Goal: Complete application form: Complete application form

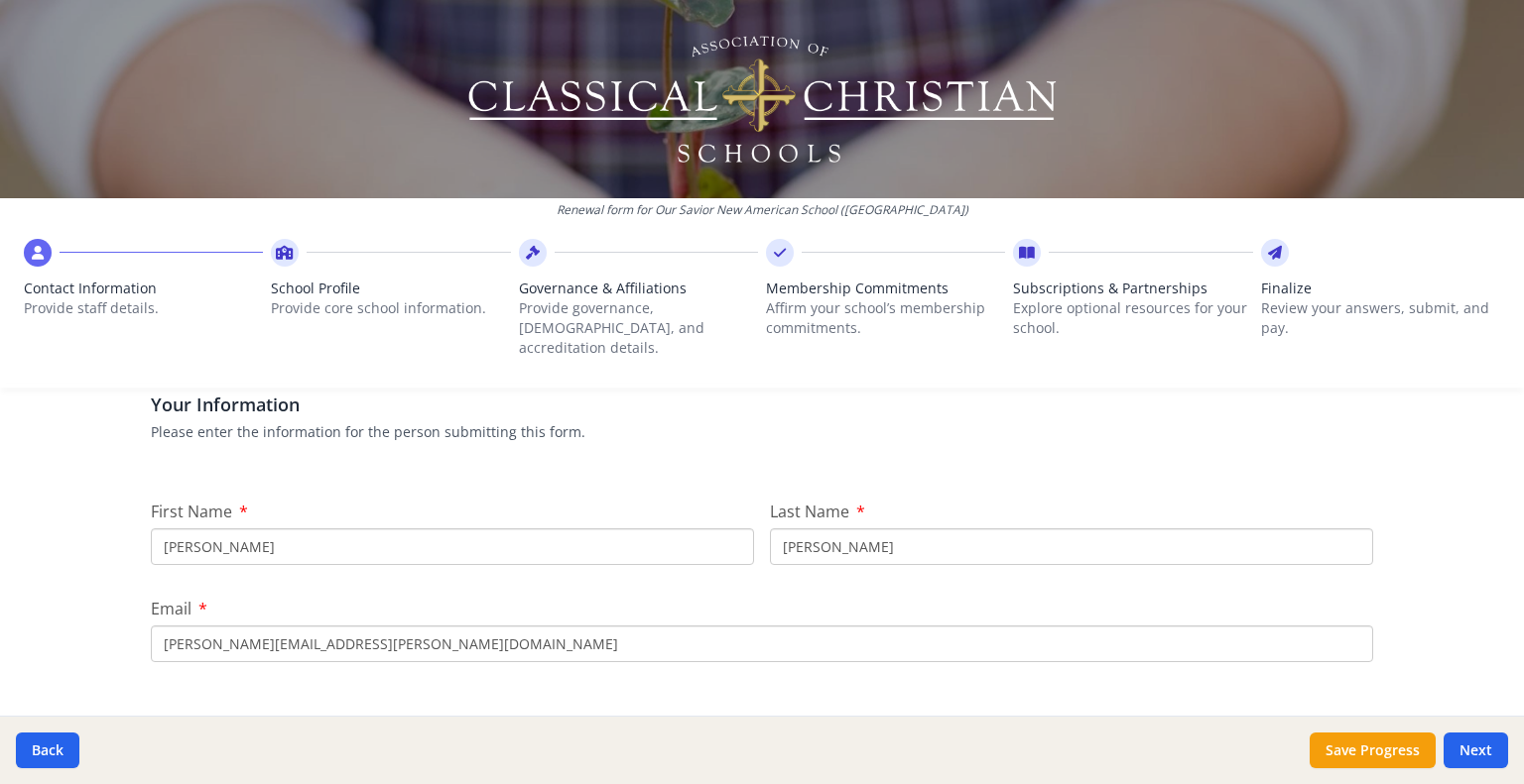
scroll to position [162, 0]
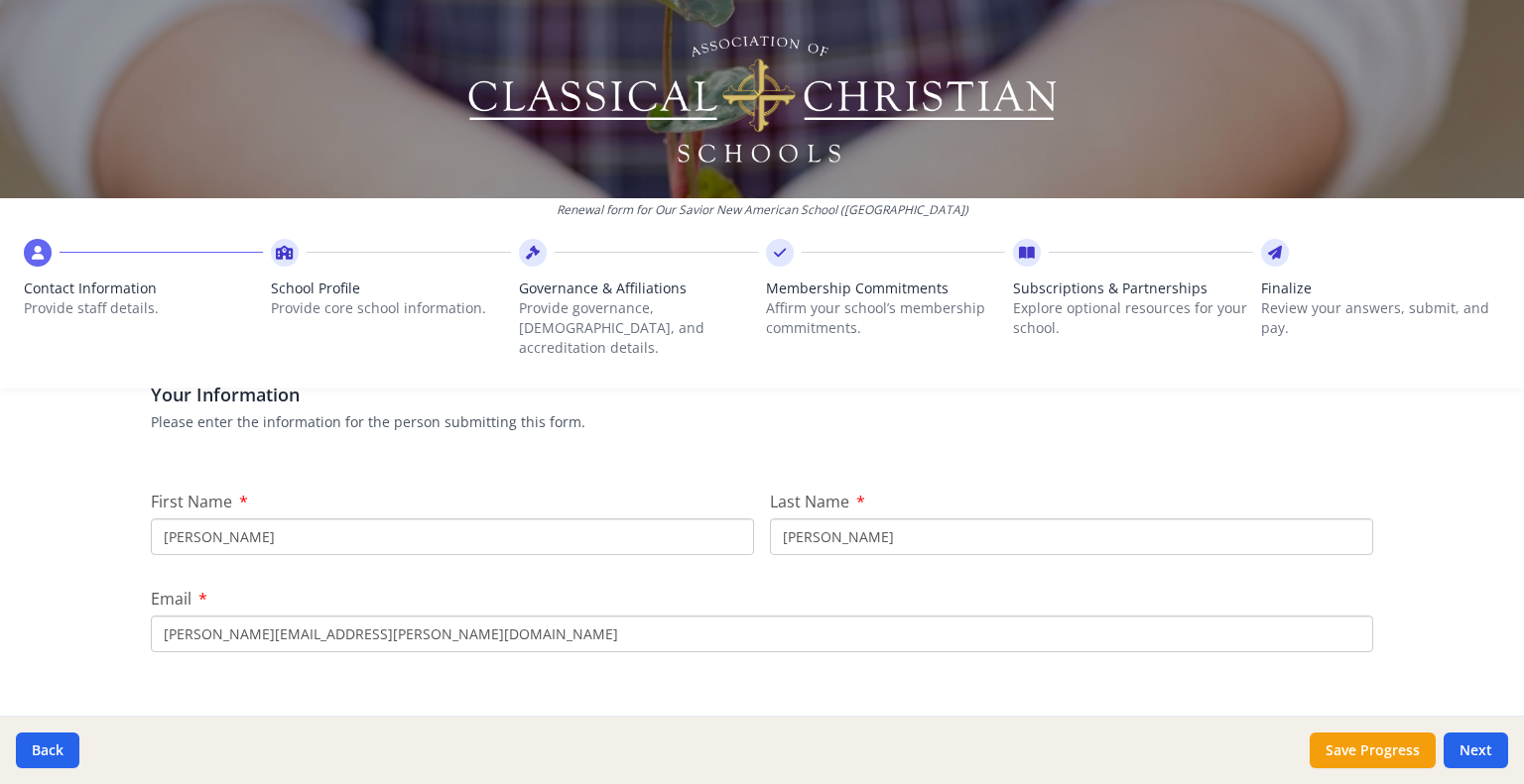
click at [193, 520] on input "Joe" at bounding box center [453, 536] width 604 height 37
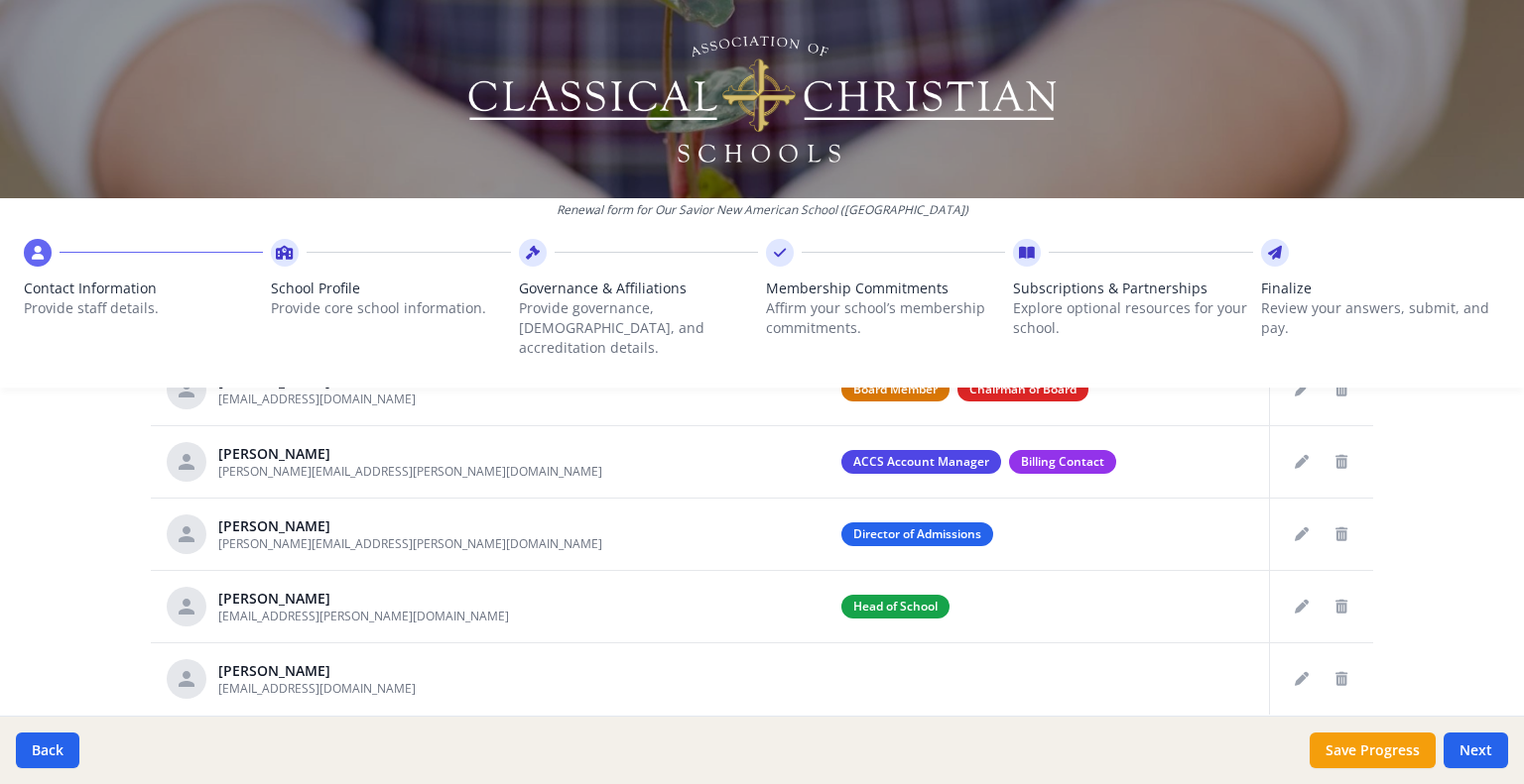
scroll to position [864, 0]
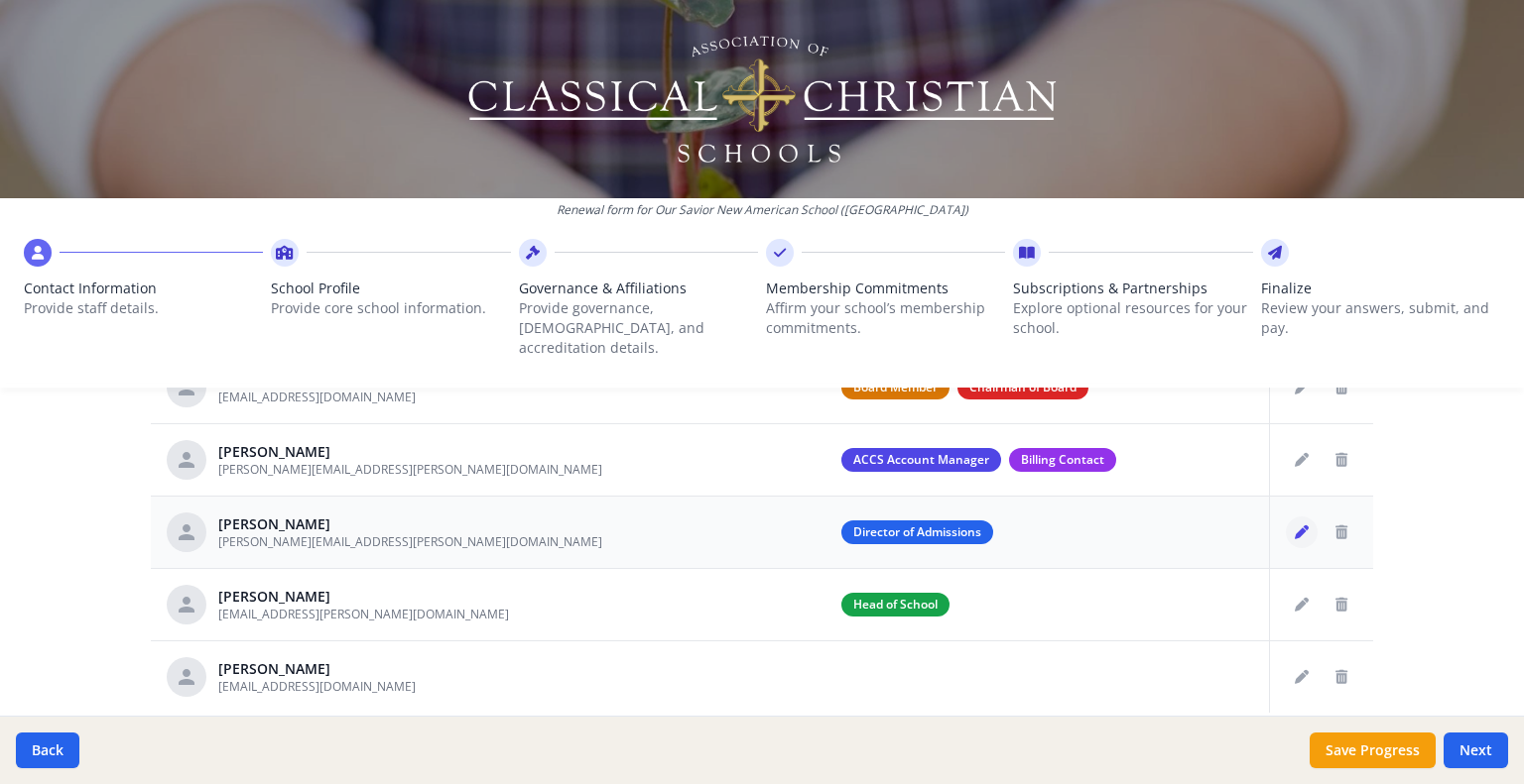
type input "Joseph"
click at [1296, 525] on icon "Edit staff" at bounding box center [1302, 532] width 14 height 14
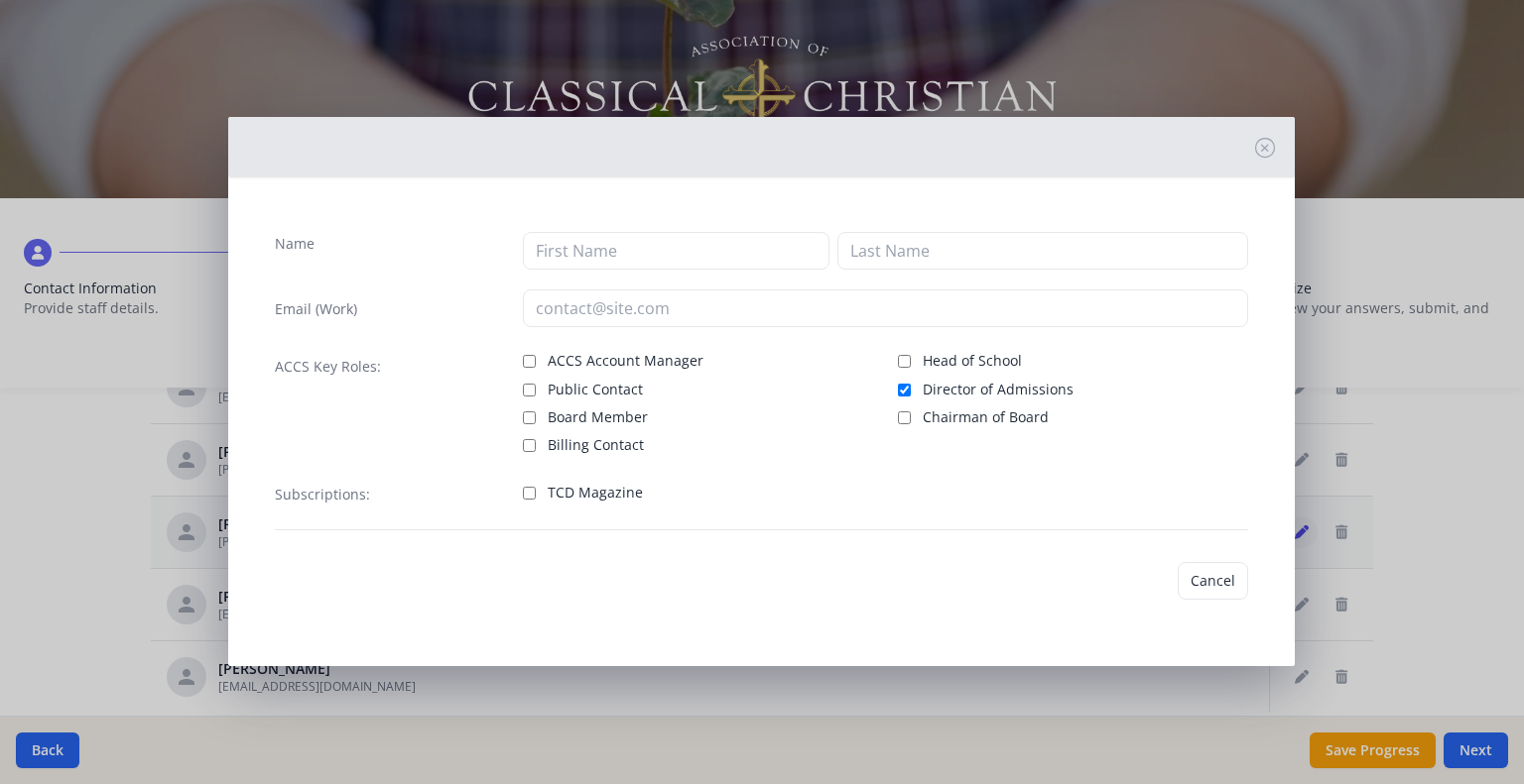
type input "Stephanie"
type input "Seaton"
type input "stephanie.seaton@osnas.org"
checkbox input "true"
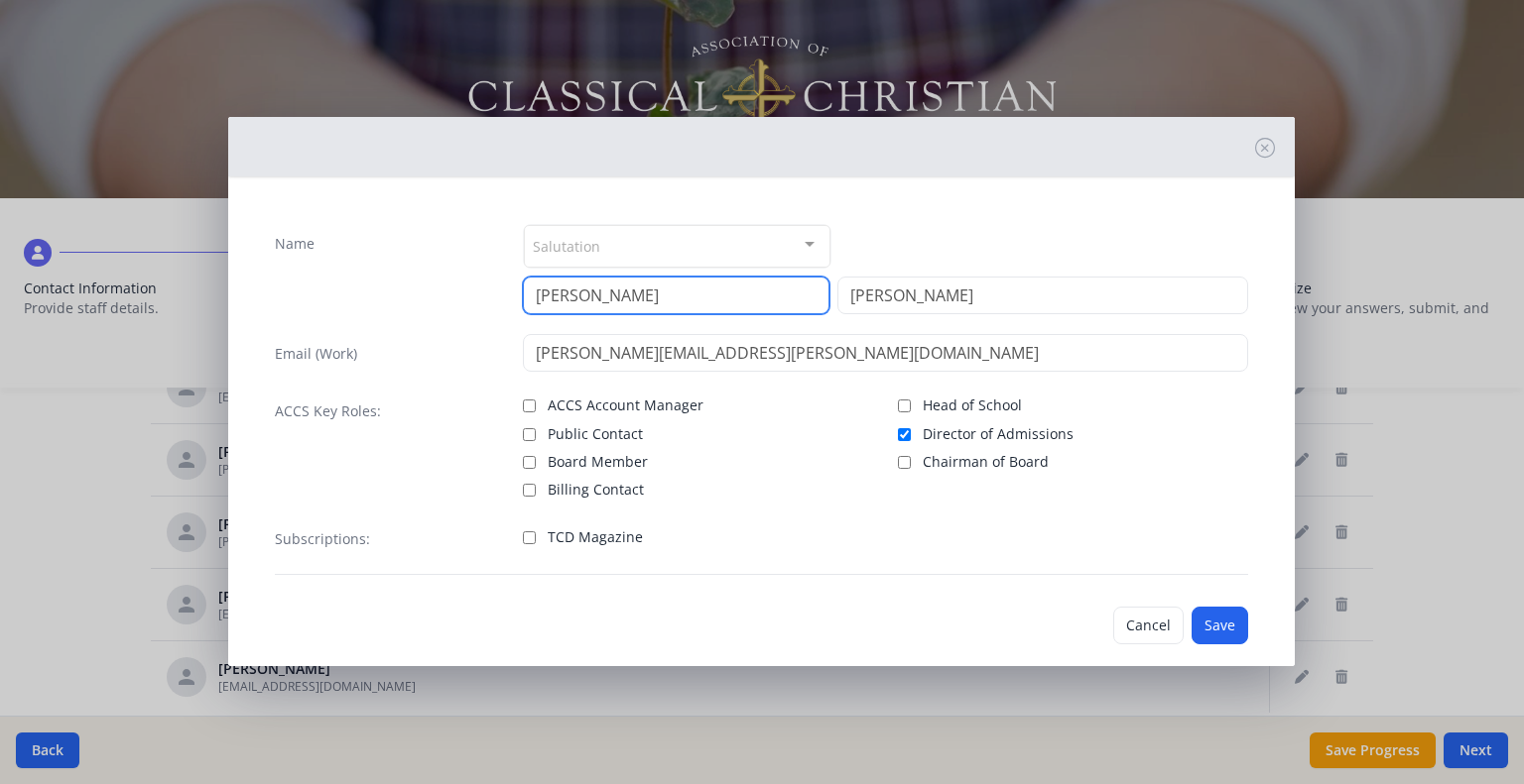
click at [652, 296] on input "Stephanie" at bounding box center [676, 296] width 307 height 38
type input "S"
type input "Andria"
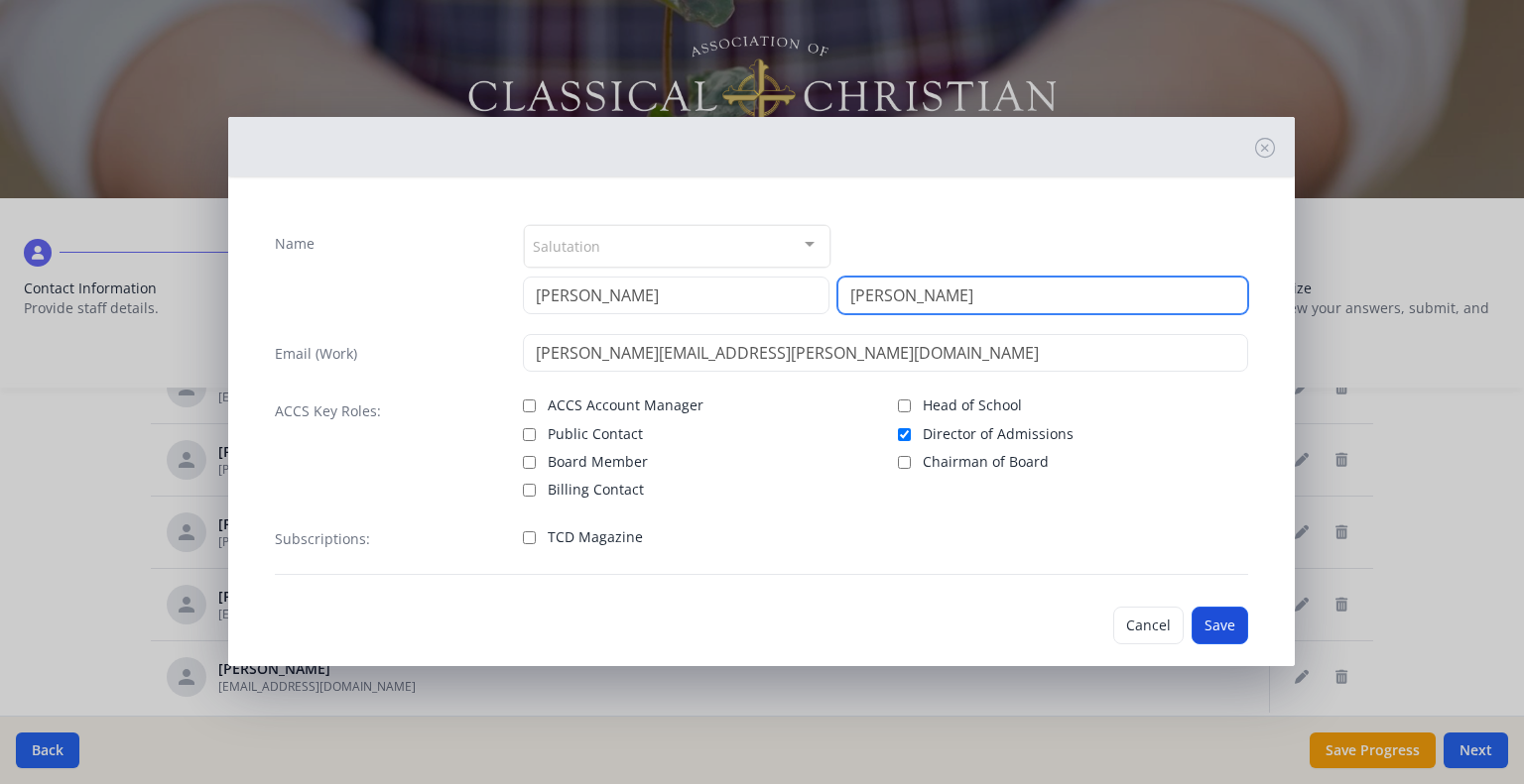
type input "Korecki"
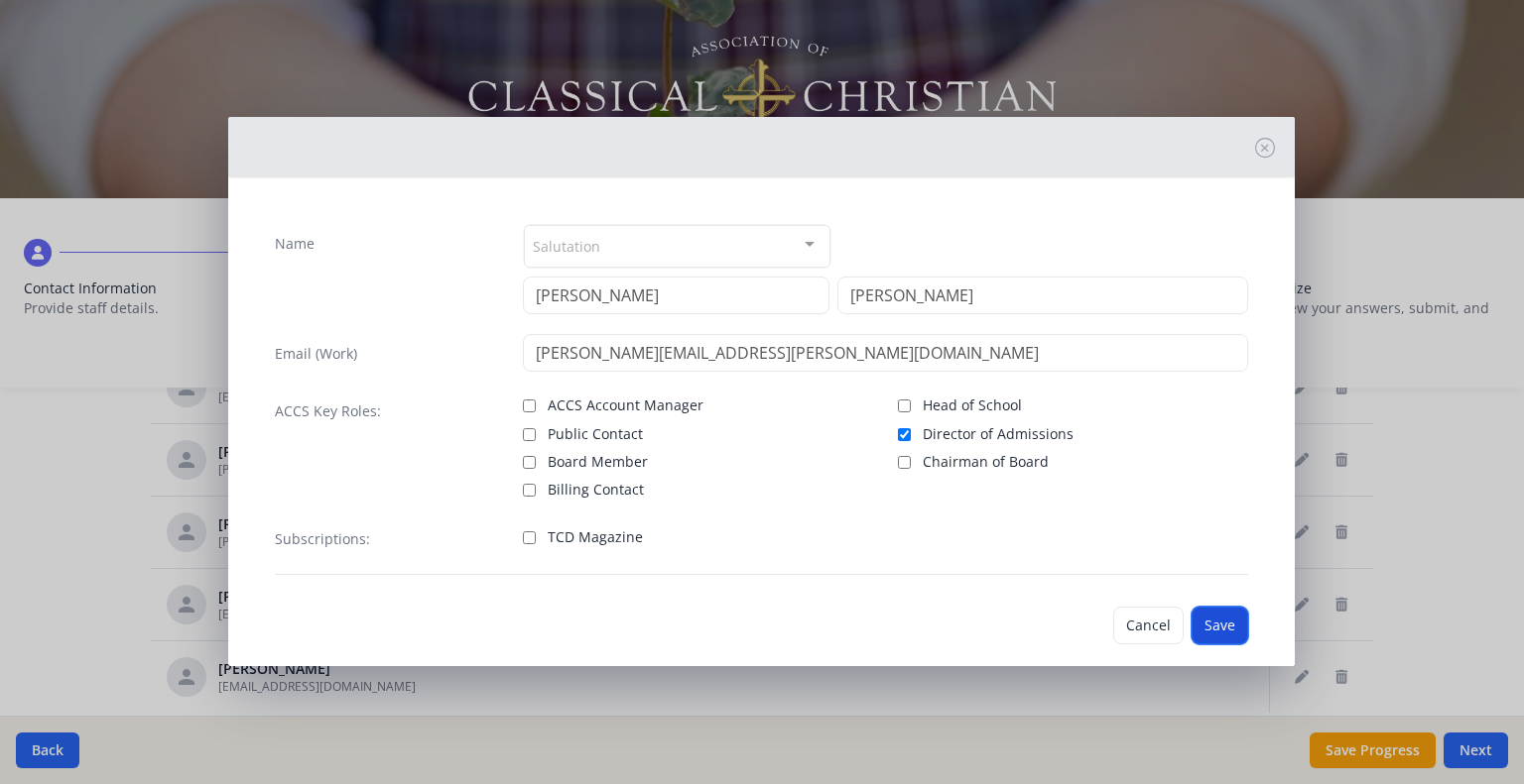
click at [1211, 624] on button "Save" at bounding box center [1220, 626] width 57 height 38
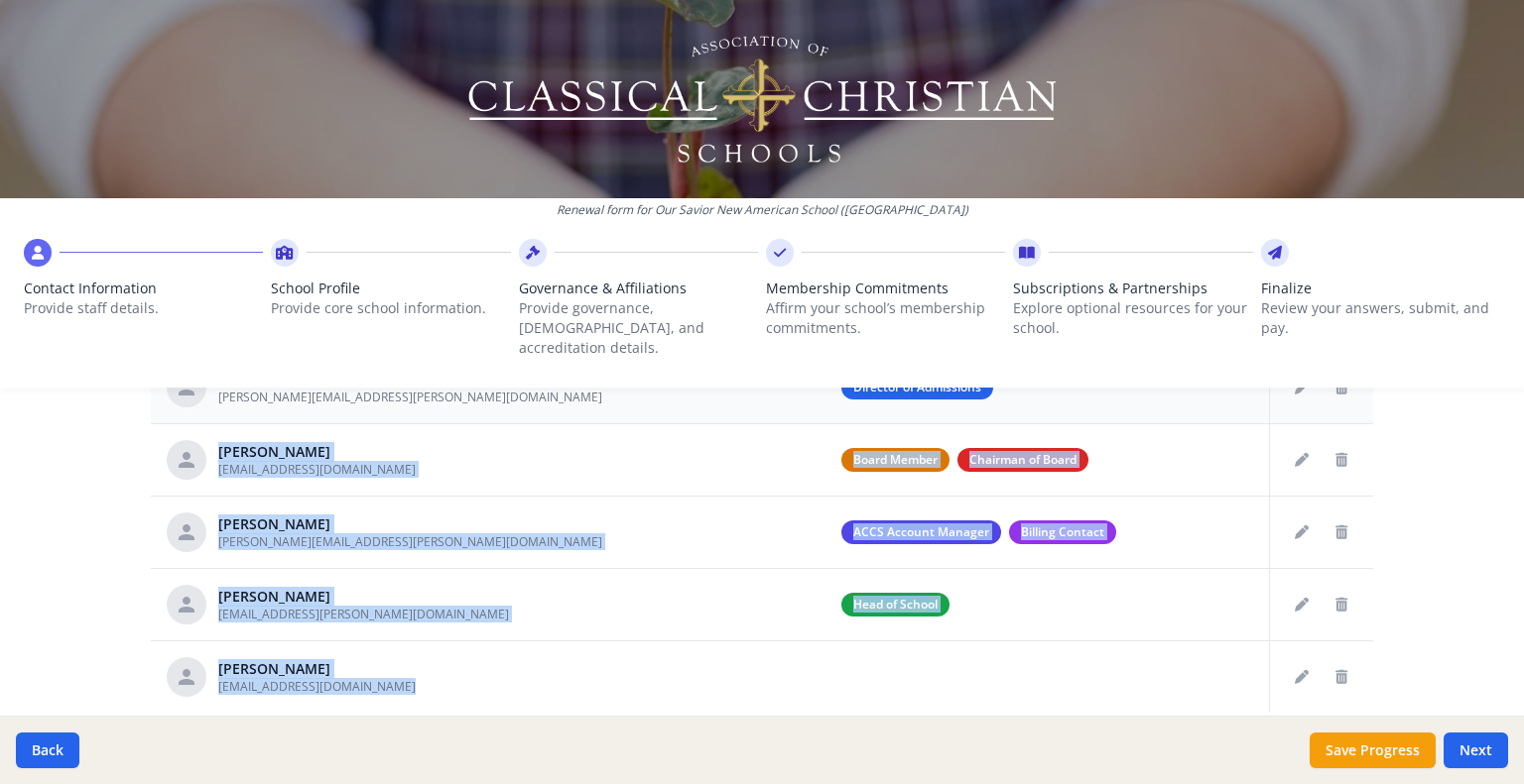
drag, startPoint x: 1211, startPoint y: 624, endPoint x: 1331, endPoint y: 397, distance: 256.8
click at [1331, 397] on tbody "Andria Korecki stephanie.seaton@osnas.org Director of Admissions Tivis Parker t…" at bounding box center [762, 532] width 1222 height 362
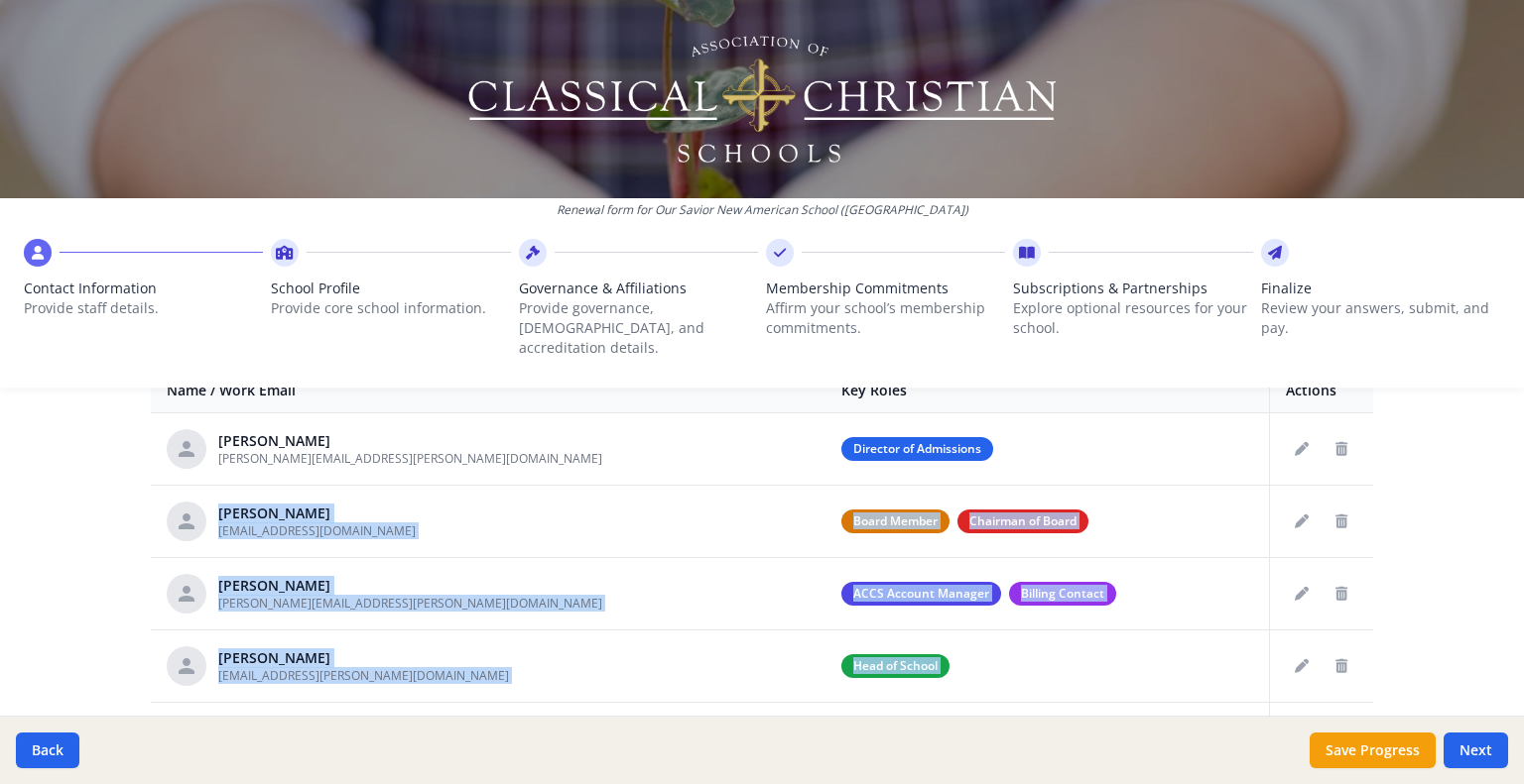
scroll to position [798, 0]
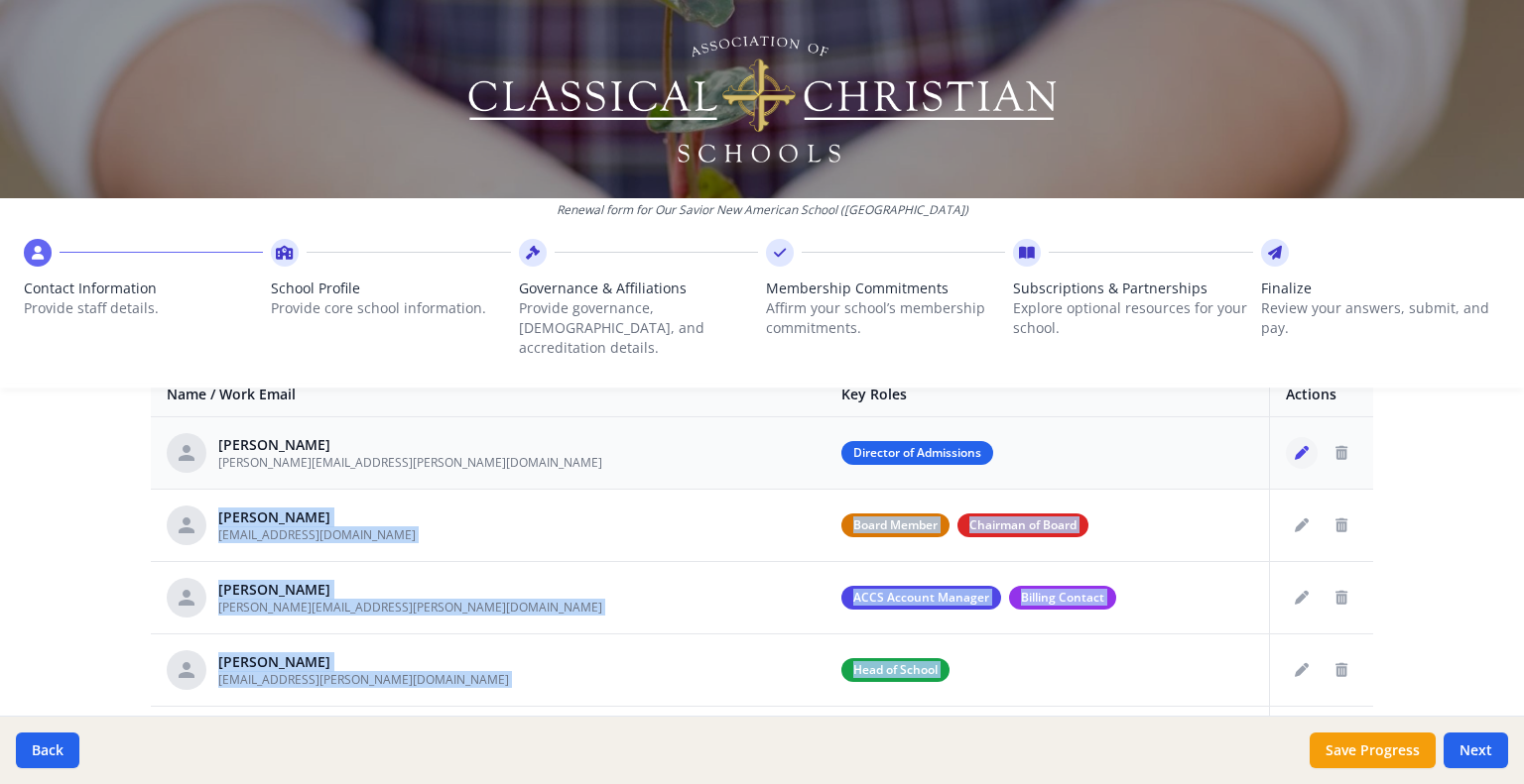
click at [1295, 446] on icon "Edit staff" at bounding box center [1302, 453] width 14 height 14
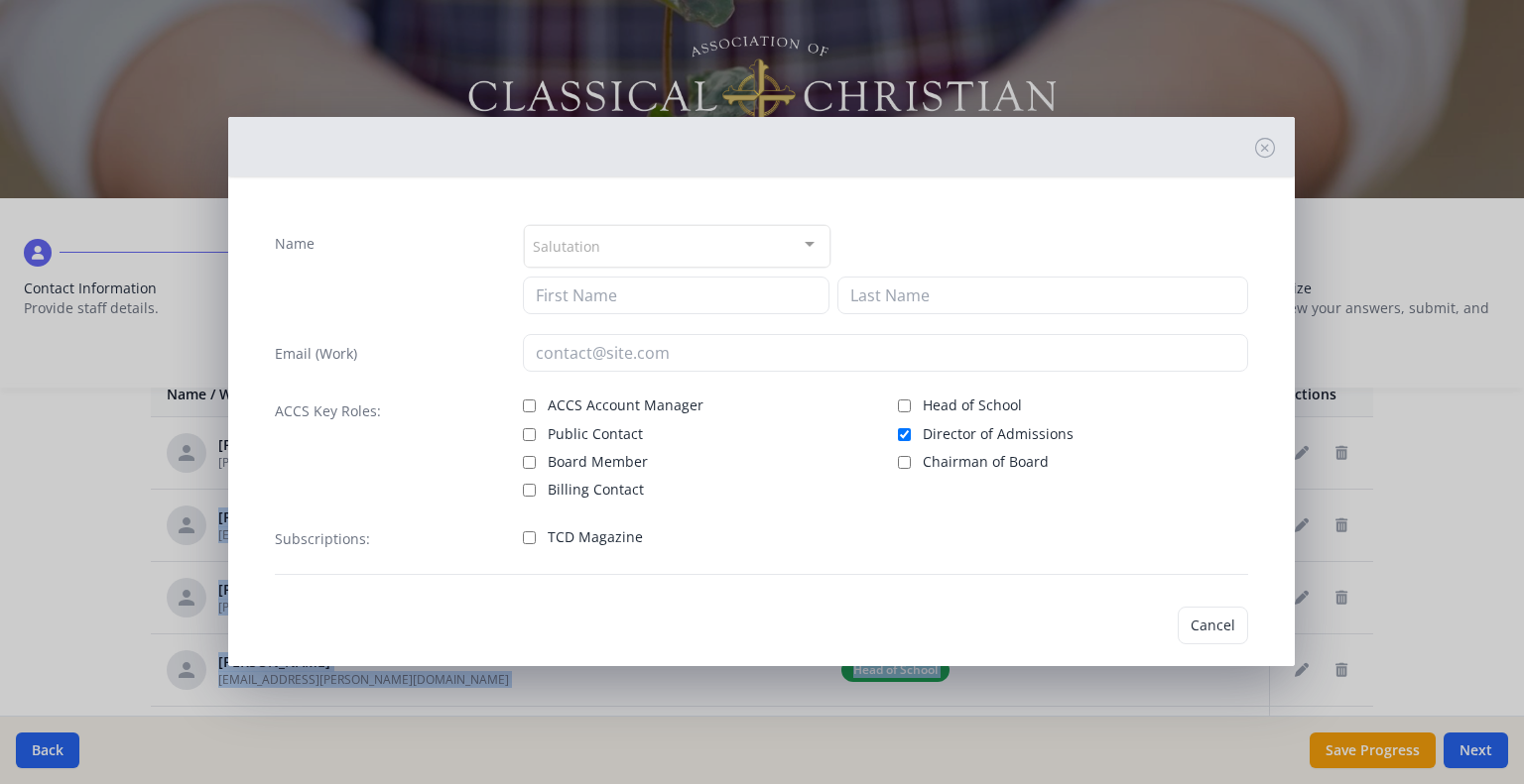
type input "Andria"
type input "Korecki"
type input "stephanie.seaton@osnas.org"
checkbox input "true"
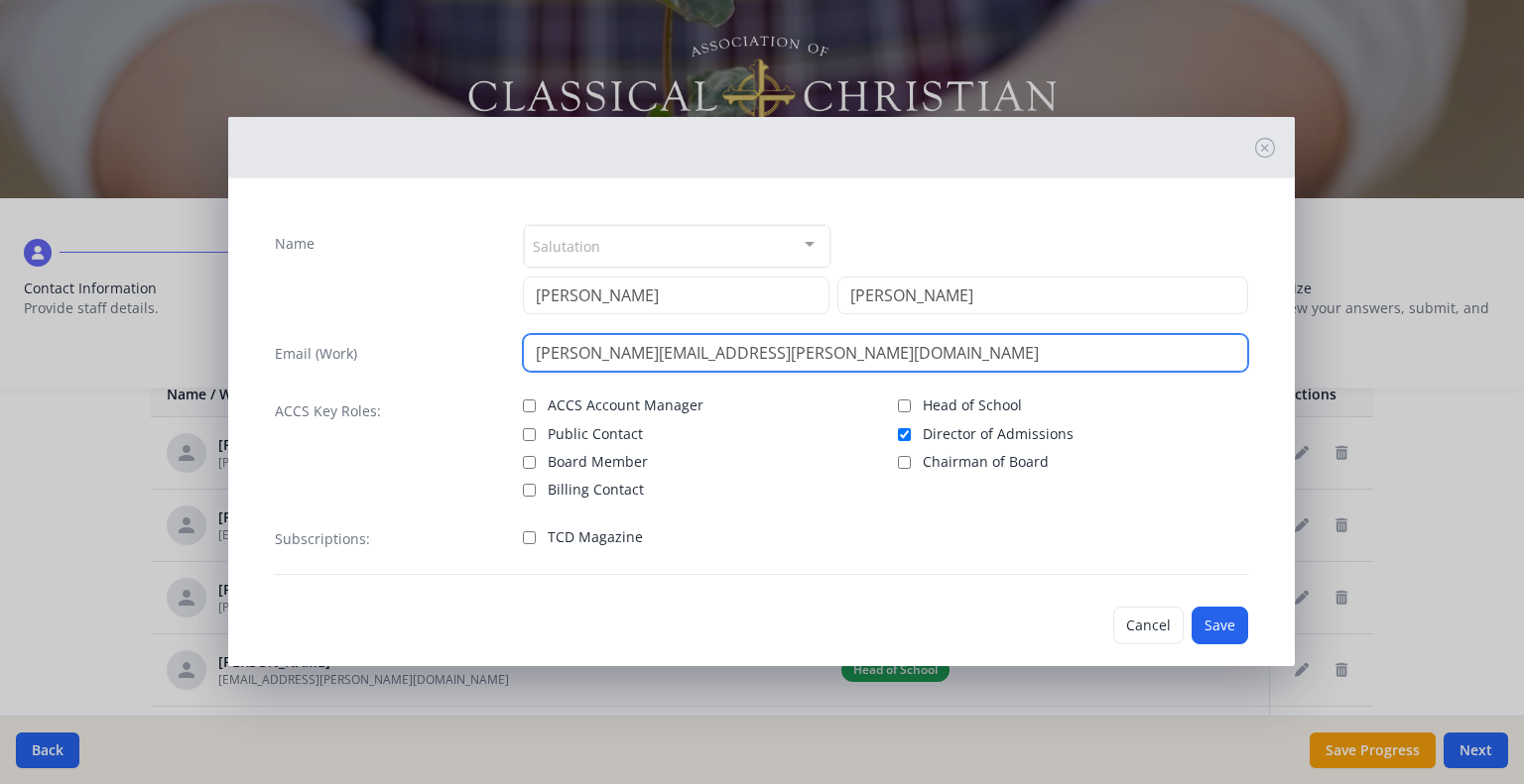
click at [658, 355] on input "stephanie.seaton@osnas.org" at bounding box center [885, 354] width 726 height 38
type input "andria.korecki@osnas.org"
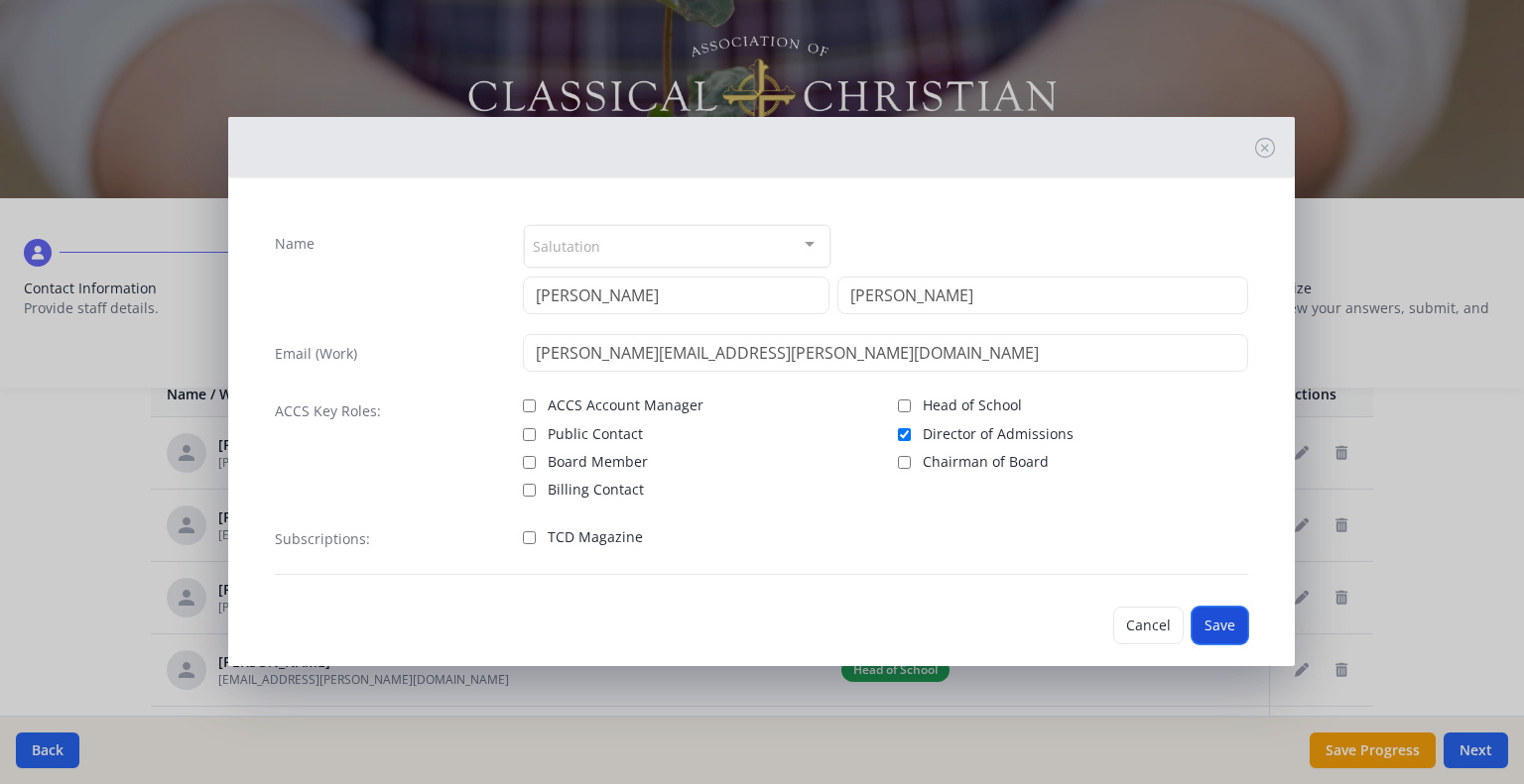
click at [1209, 626] on button "Save" at bounding box center [1220, 626] width 57 height 38
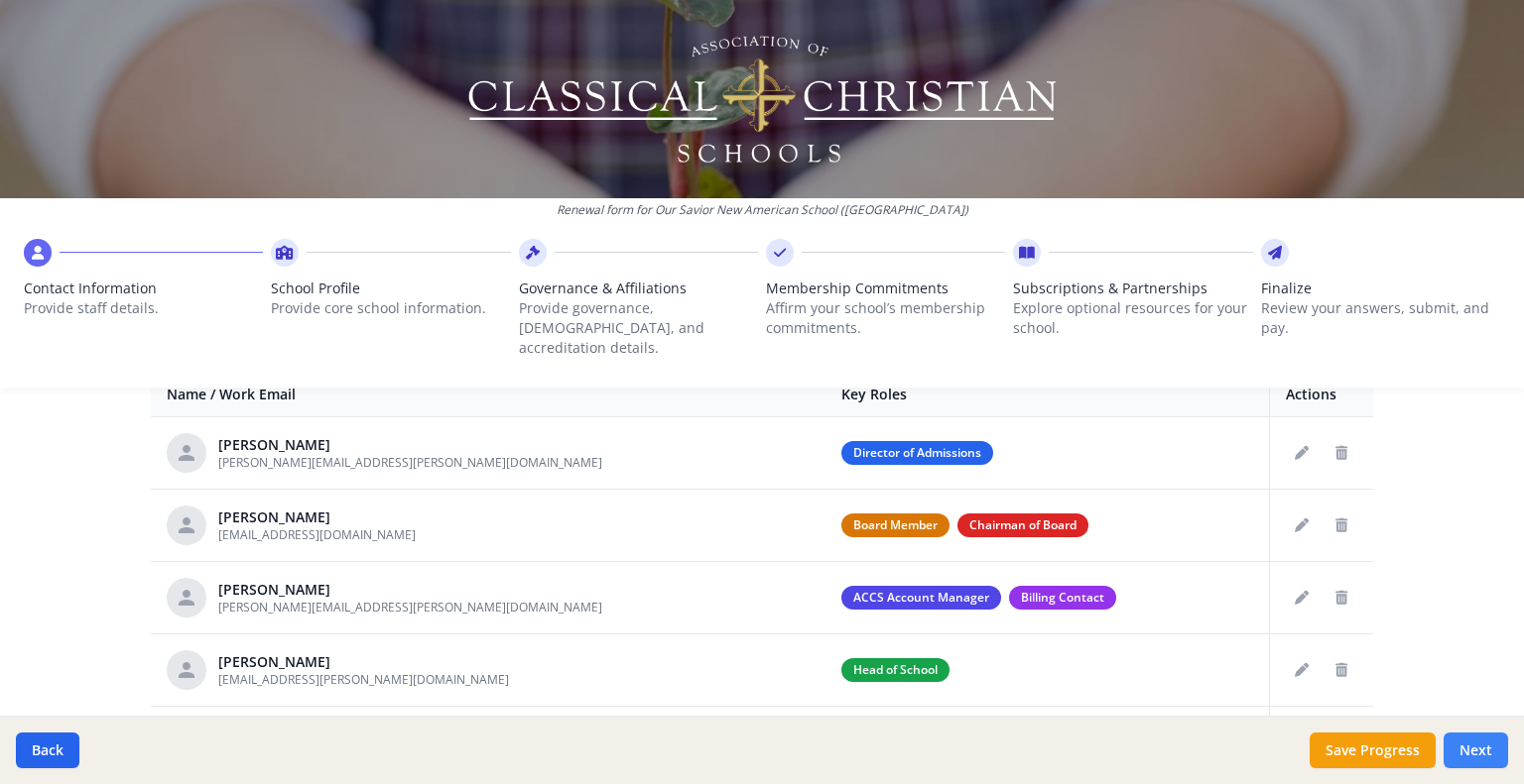
click at [1486, 749] on button "Next" at bounding box center [1476, 751] width 65 height 36
type input "(631) 588-2757"
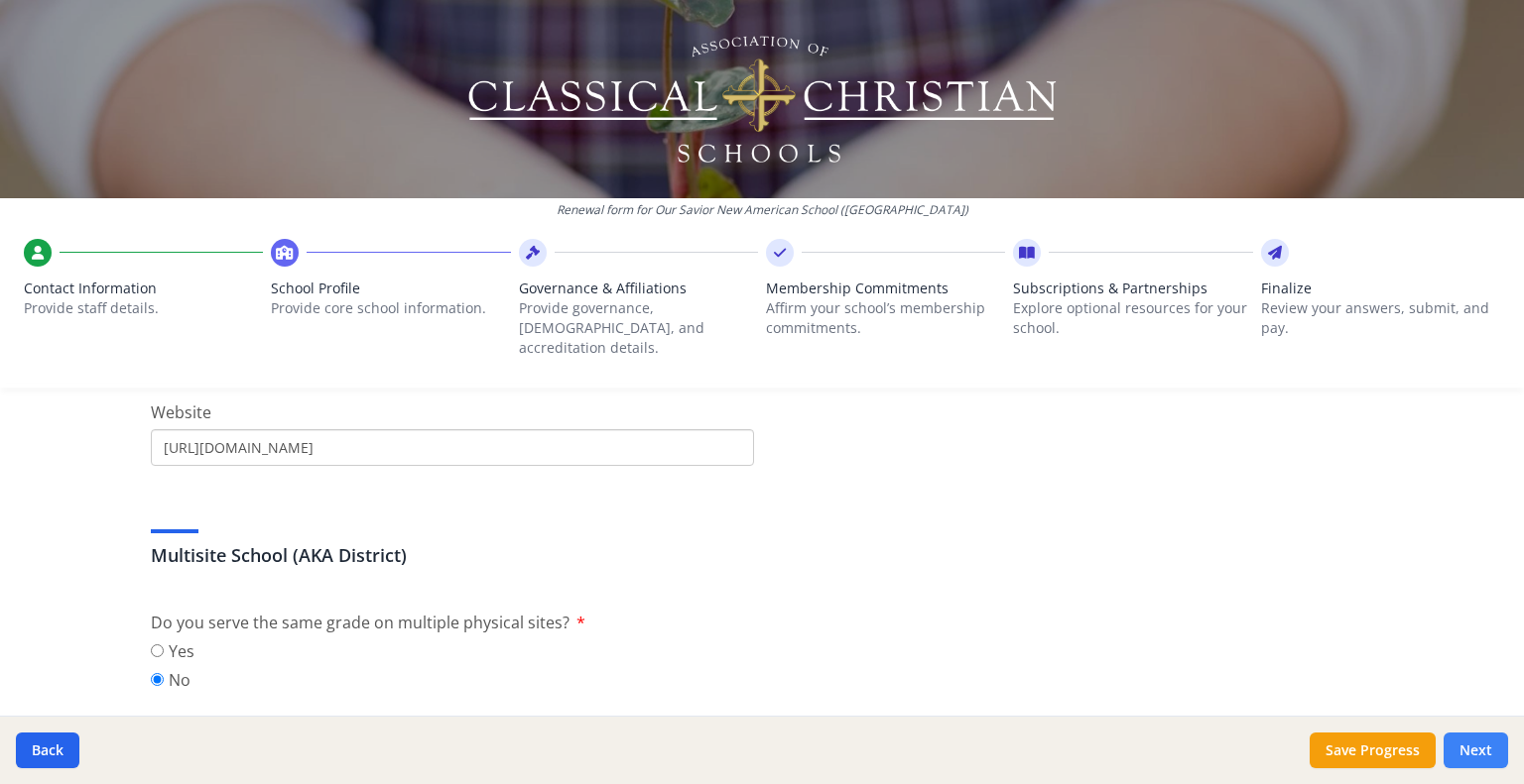
click at [1486, 749] on button "Next" at bounding box center [1476, 751] width 65 height 36
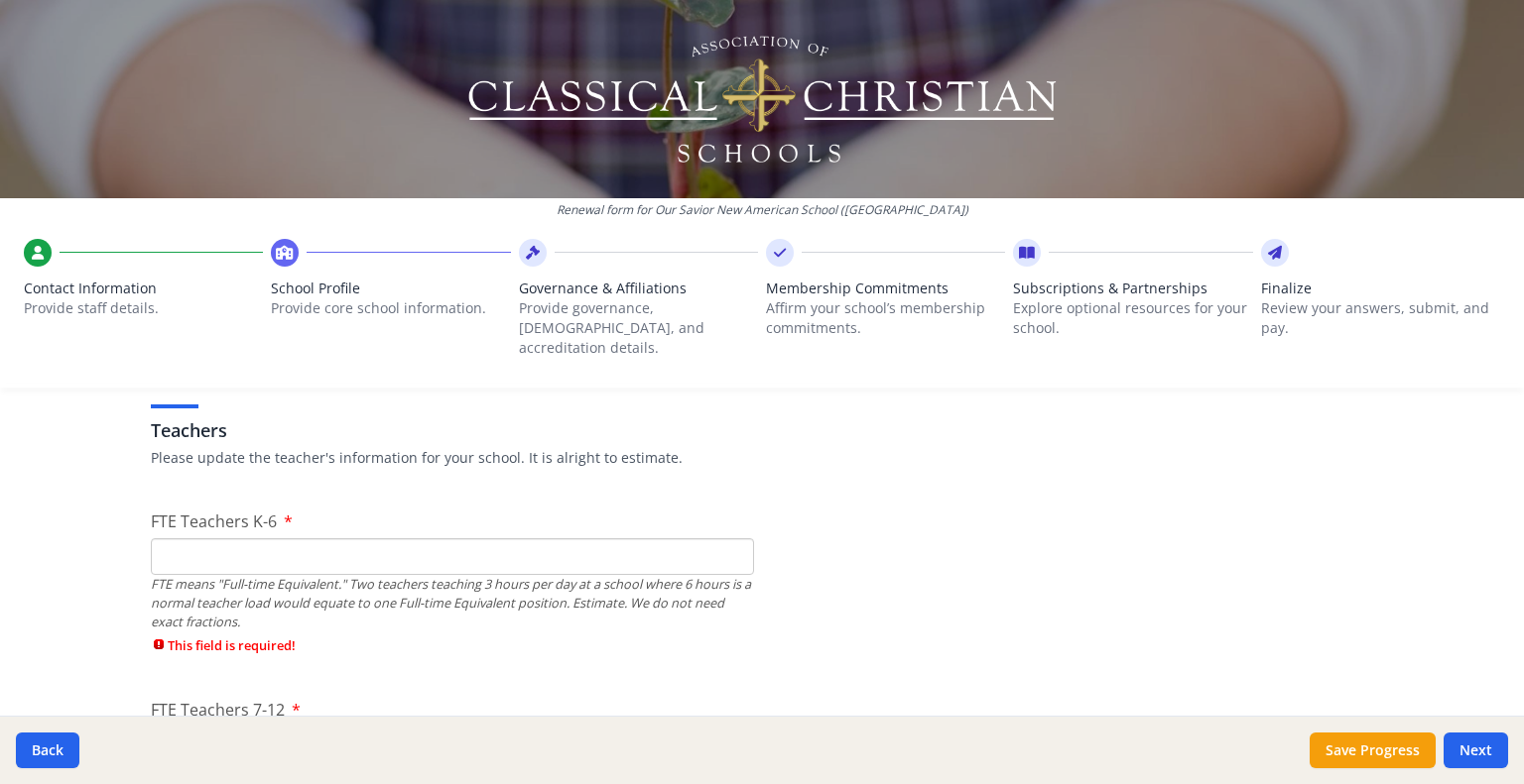
scroll to position [1173, 0]
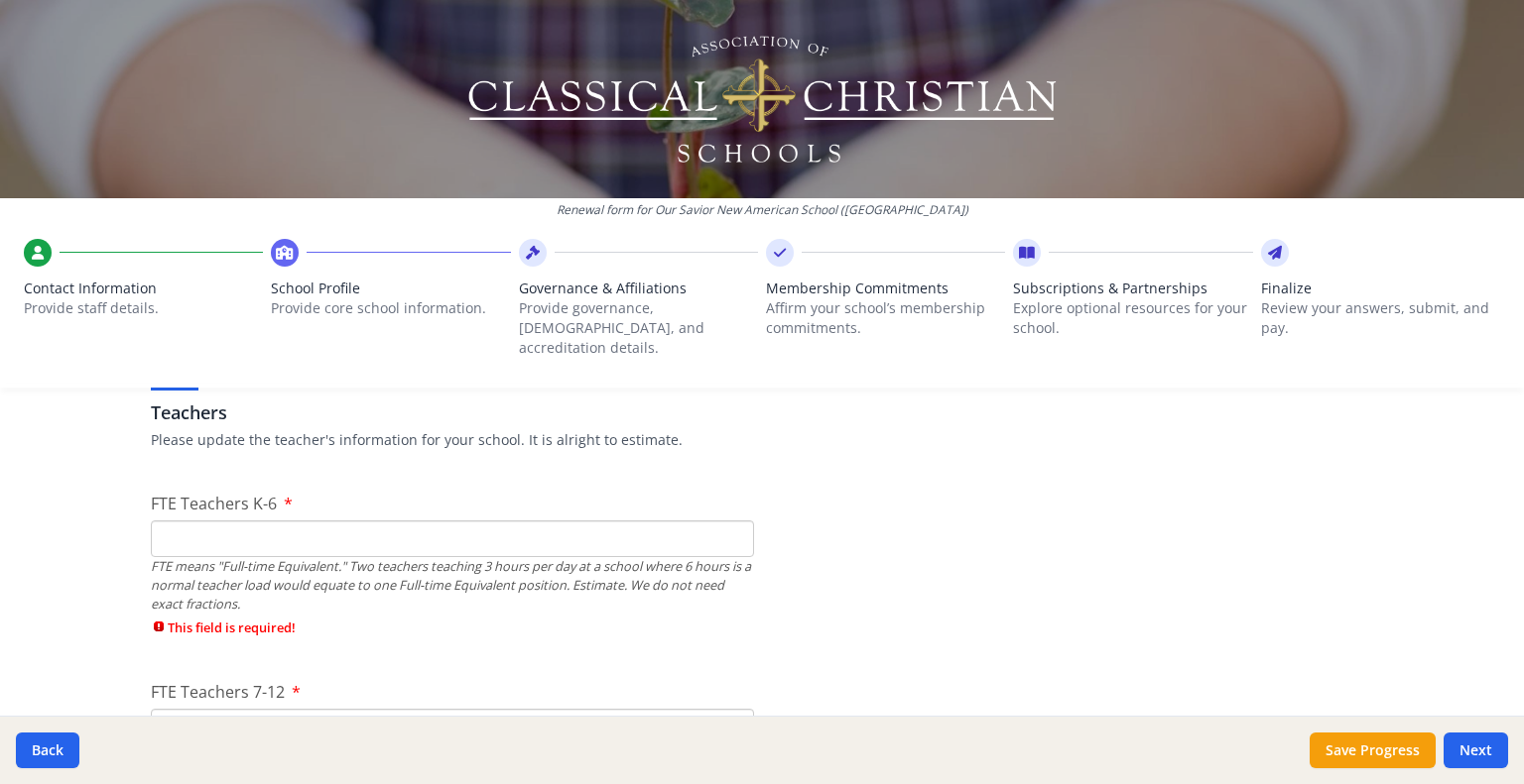
click at [214, 521] on input "FTE Teachers K-6" at bounding box center [453, 538] width 604 height 37
type input "6"
click at [163, 677] on input "FTE Teachers 7-12" at bounding box center [453, 692] width 604 height 37
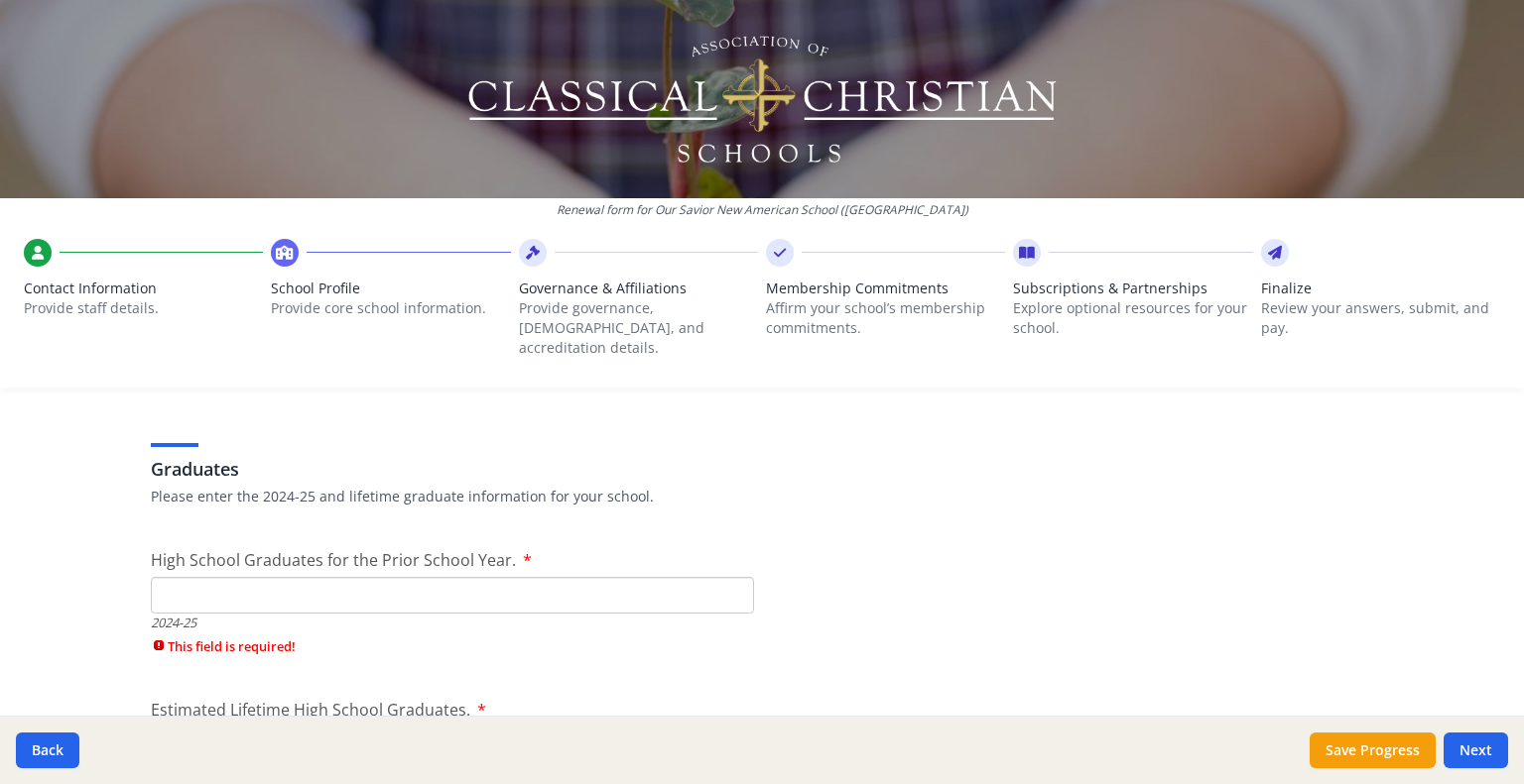
scroll to position [2779, 0]
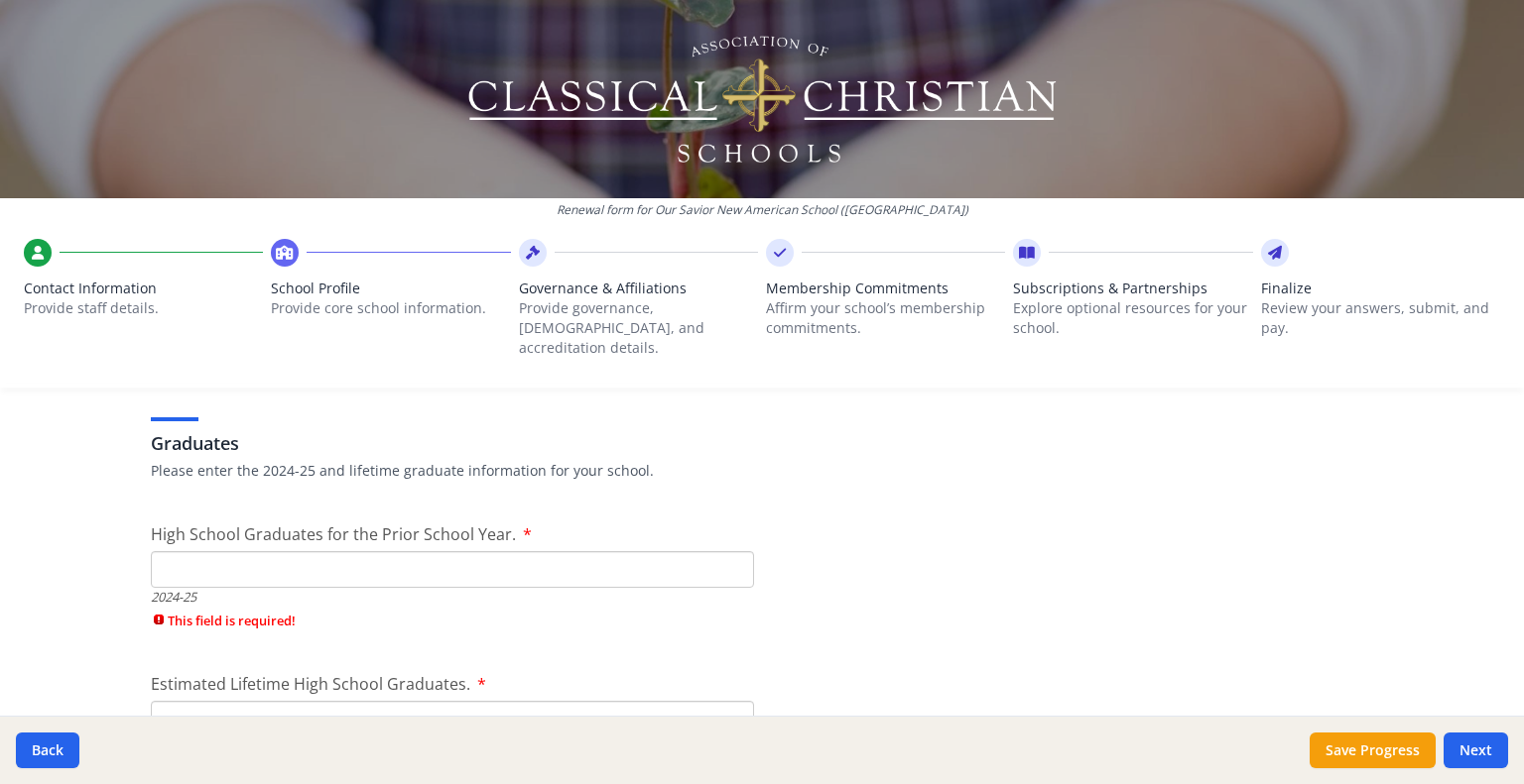
type input "10"
click at [192, 551] on input "High School Graduates for the Prior School Year." at bounding box center [453, 569] width 604 height 37
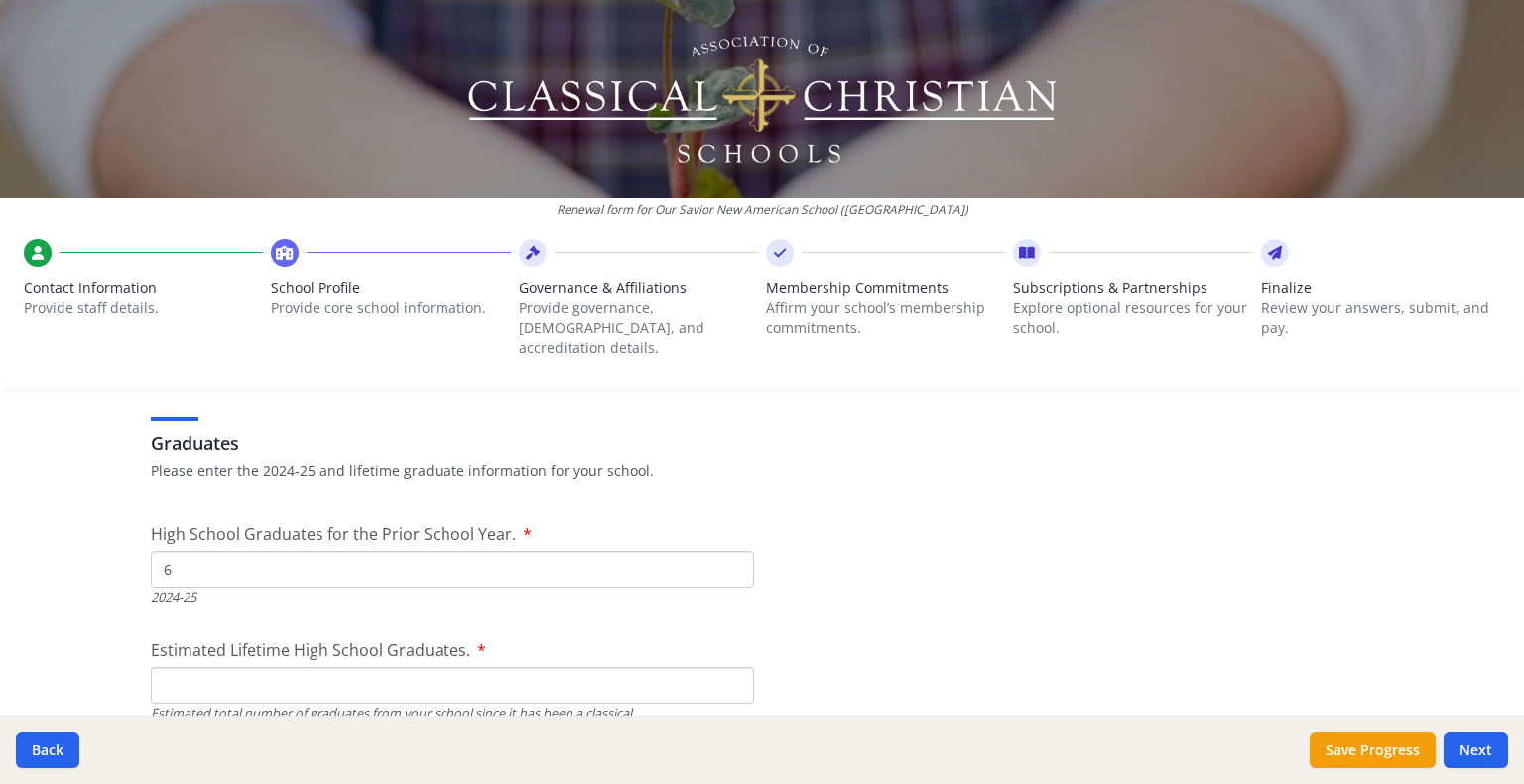
type input "6"
click at [172, 667] on input "Estimated Lifetime High School Graduates." at bounding box center [453, 685] width 604 height 37
type input "510"
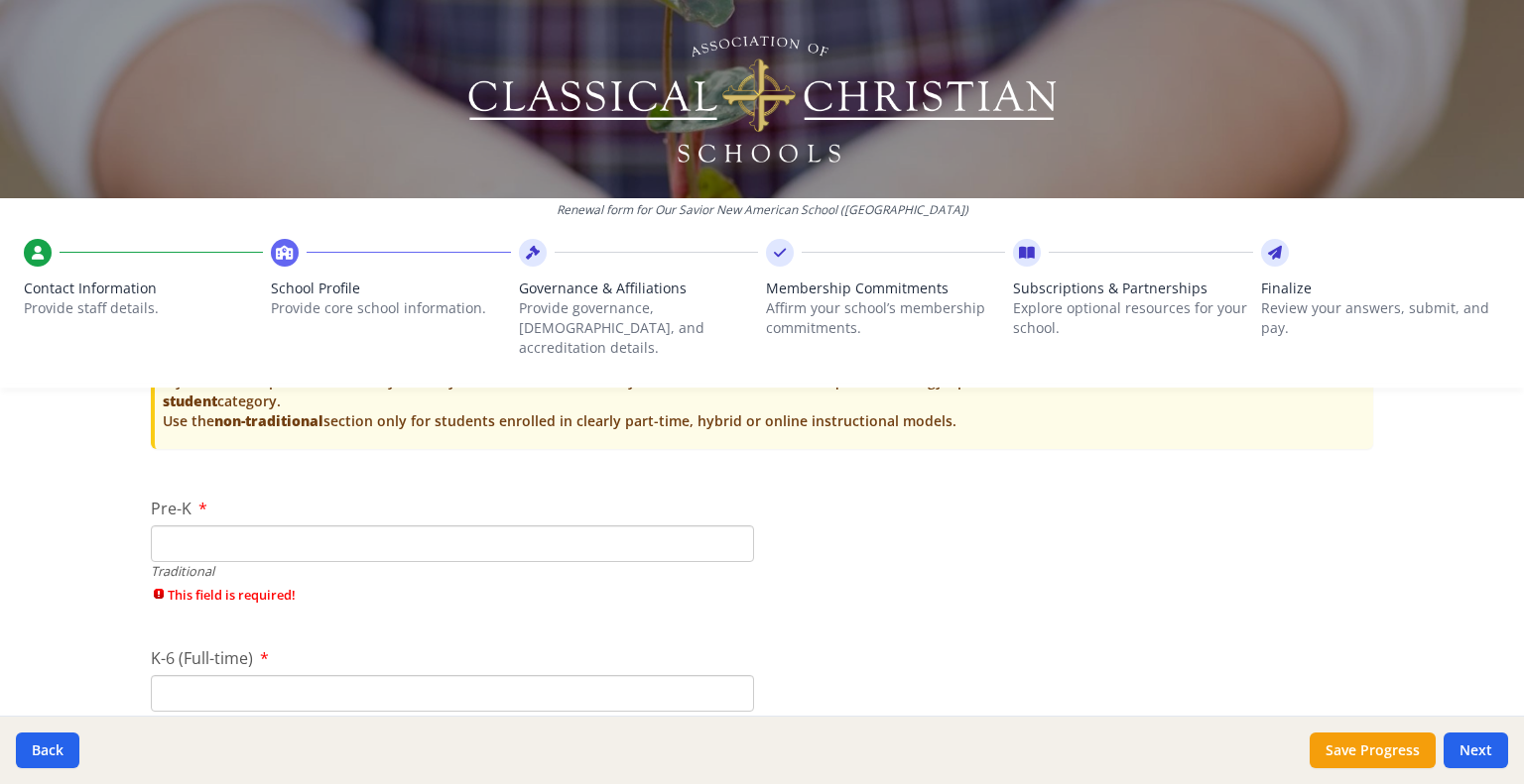
scroll to position [4078, 0]
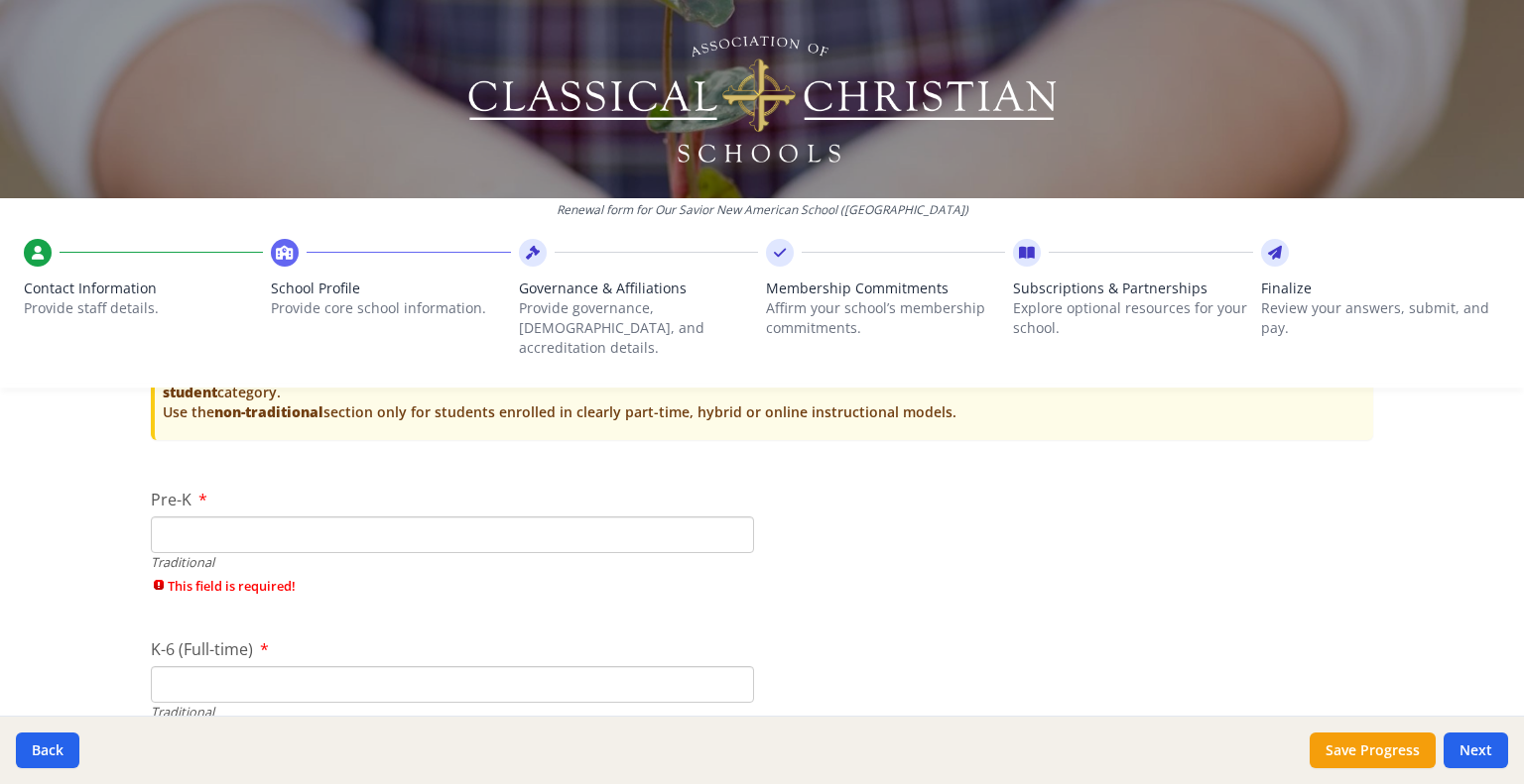
click at [373, 518] on input "Pre-K" at bounding box center [453, 534] width 604 height 37
type input "17"
type input "65"
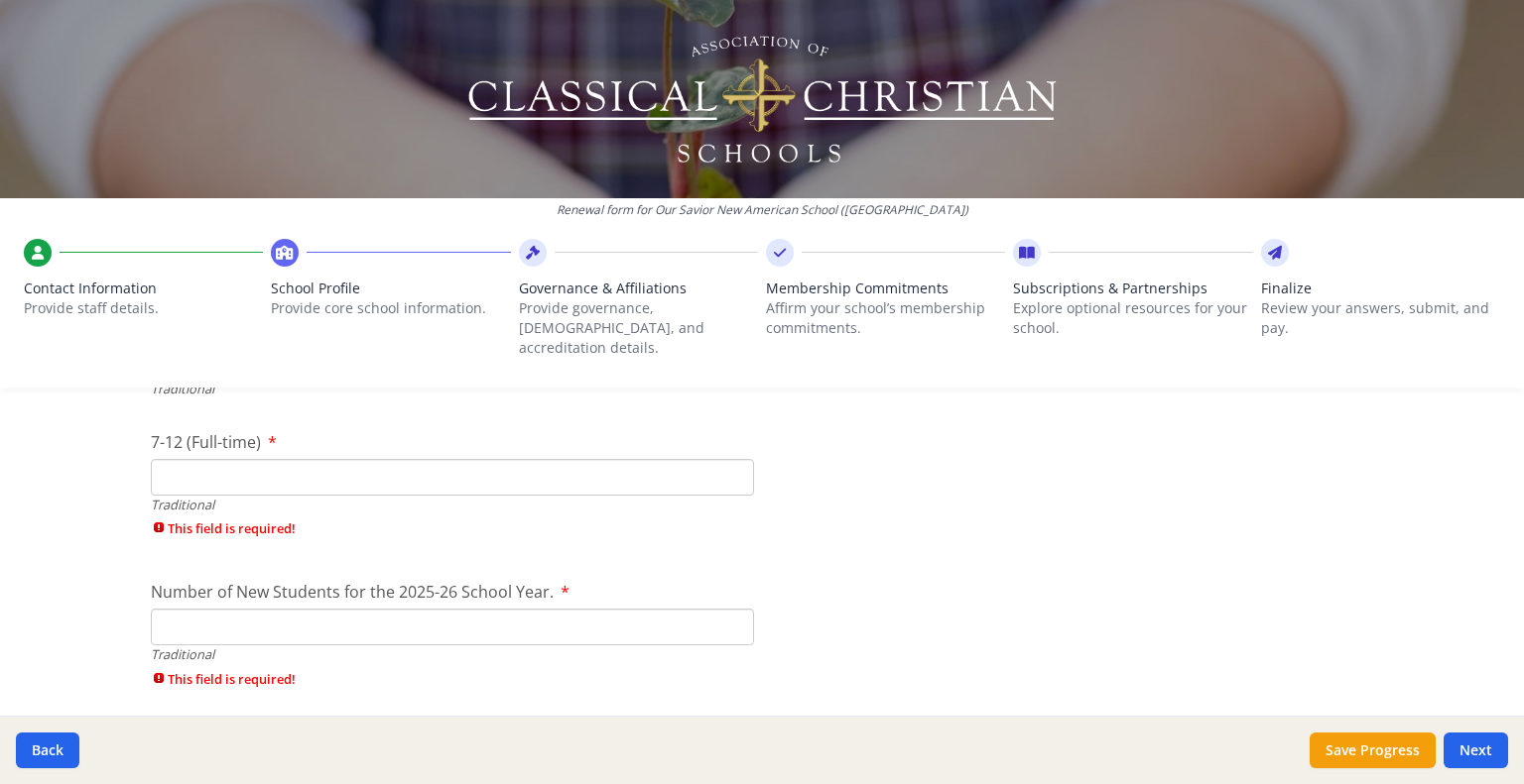
scroll to position [4375, 0]
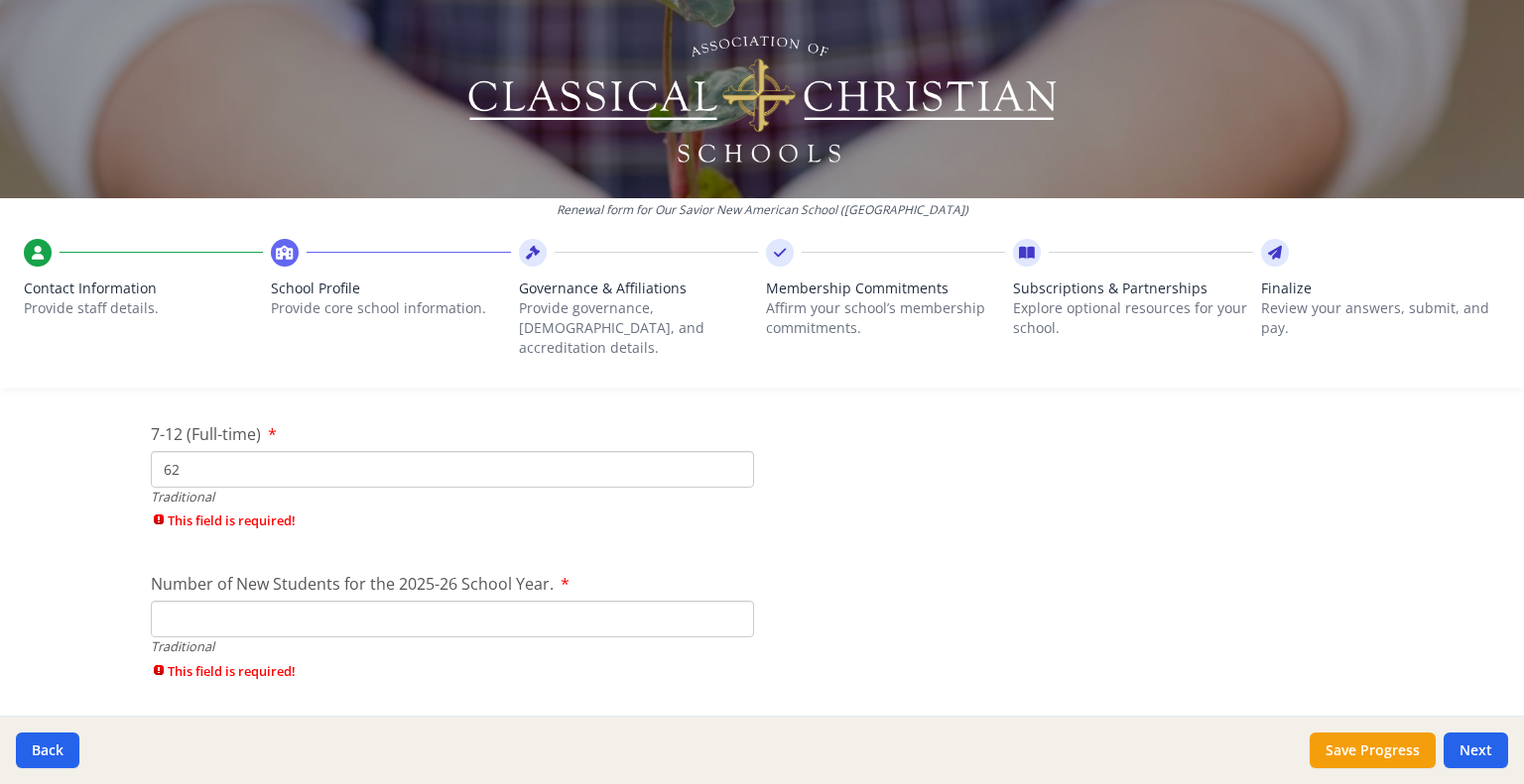
type input "62"
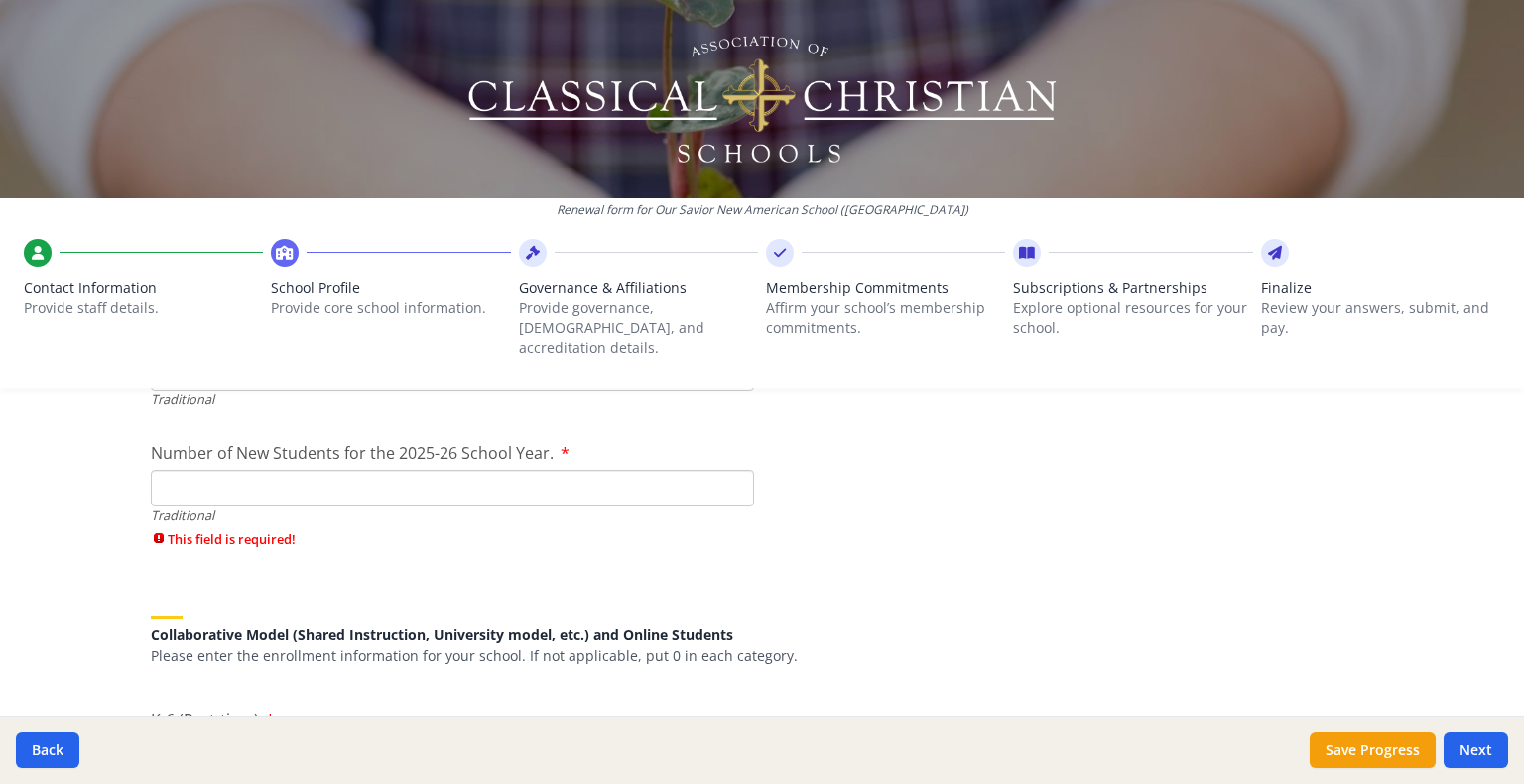
scroll to position [4498, 0]
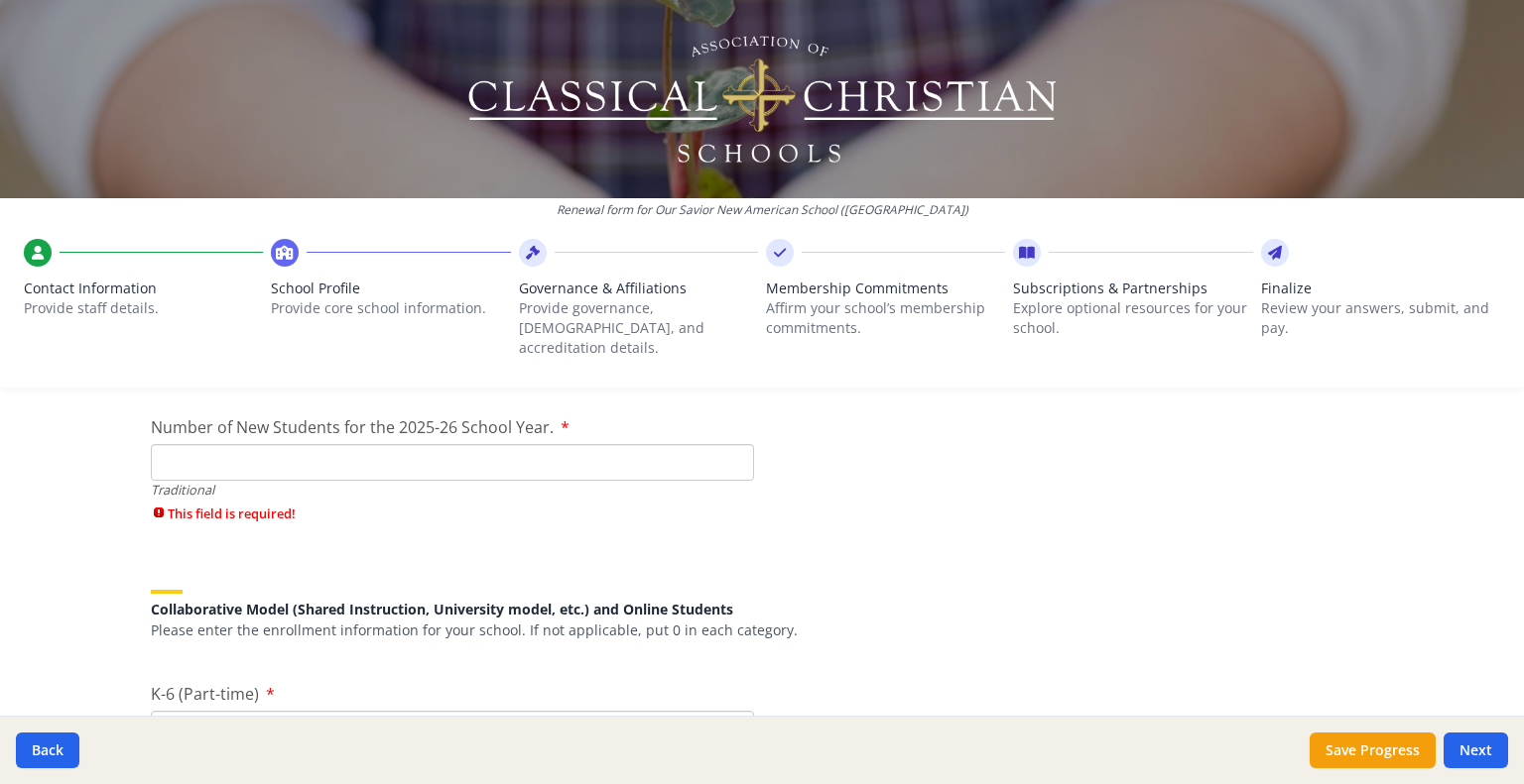
click at [171, 444] on input "Number of New Students for the 2025-26 School Year." at bounding box center [453, 462] width 604 height 37
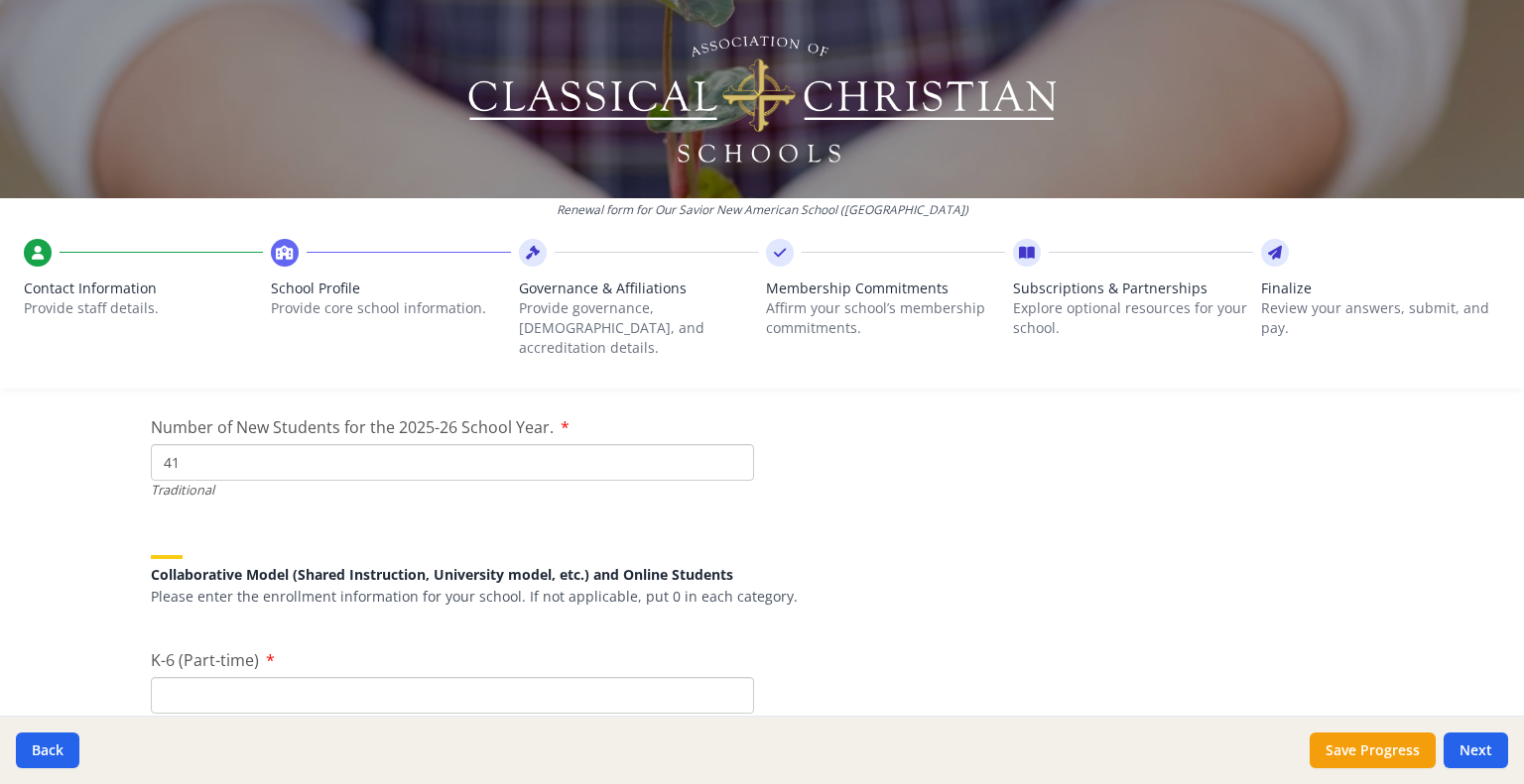
type input "41"
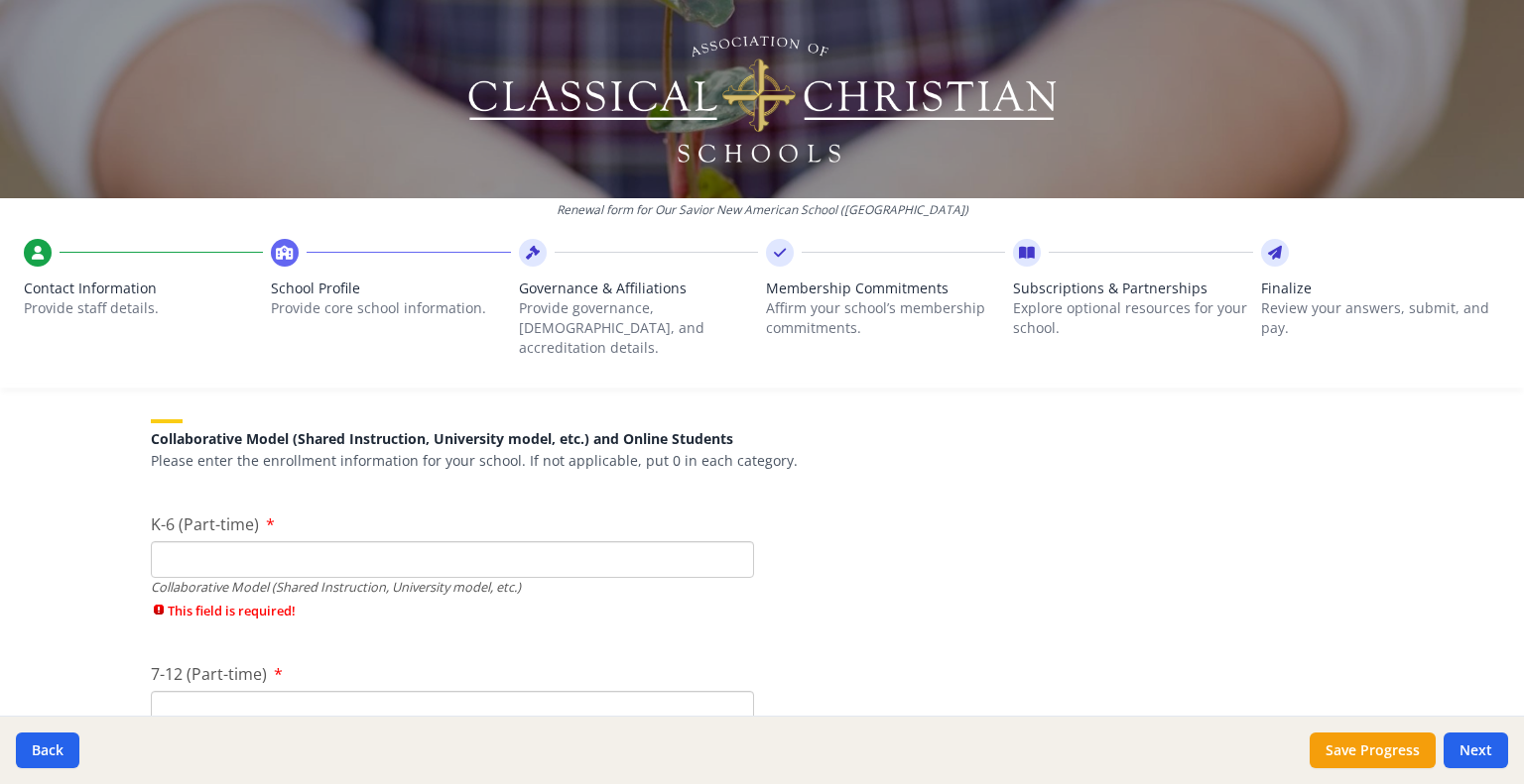
scroll to position [4719, 0]
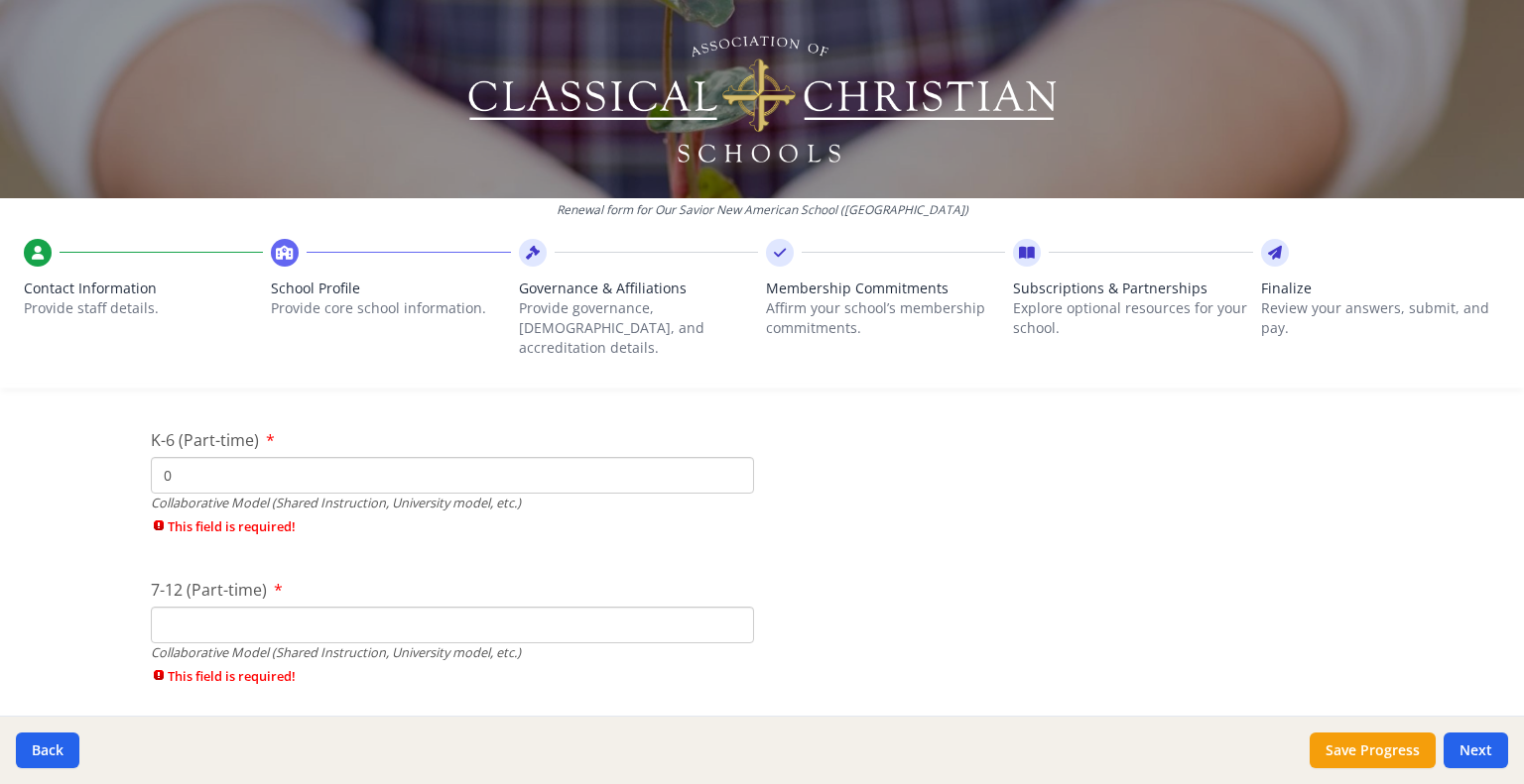
type input "0"
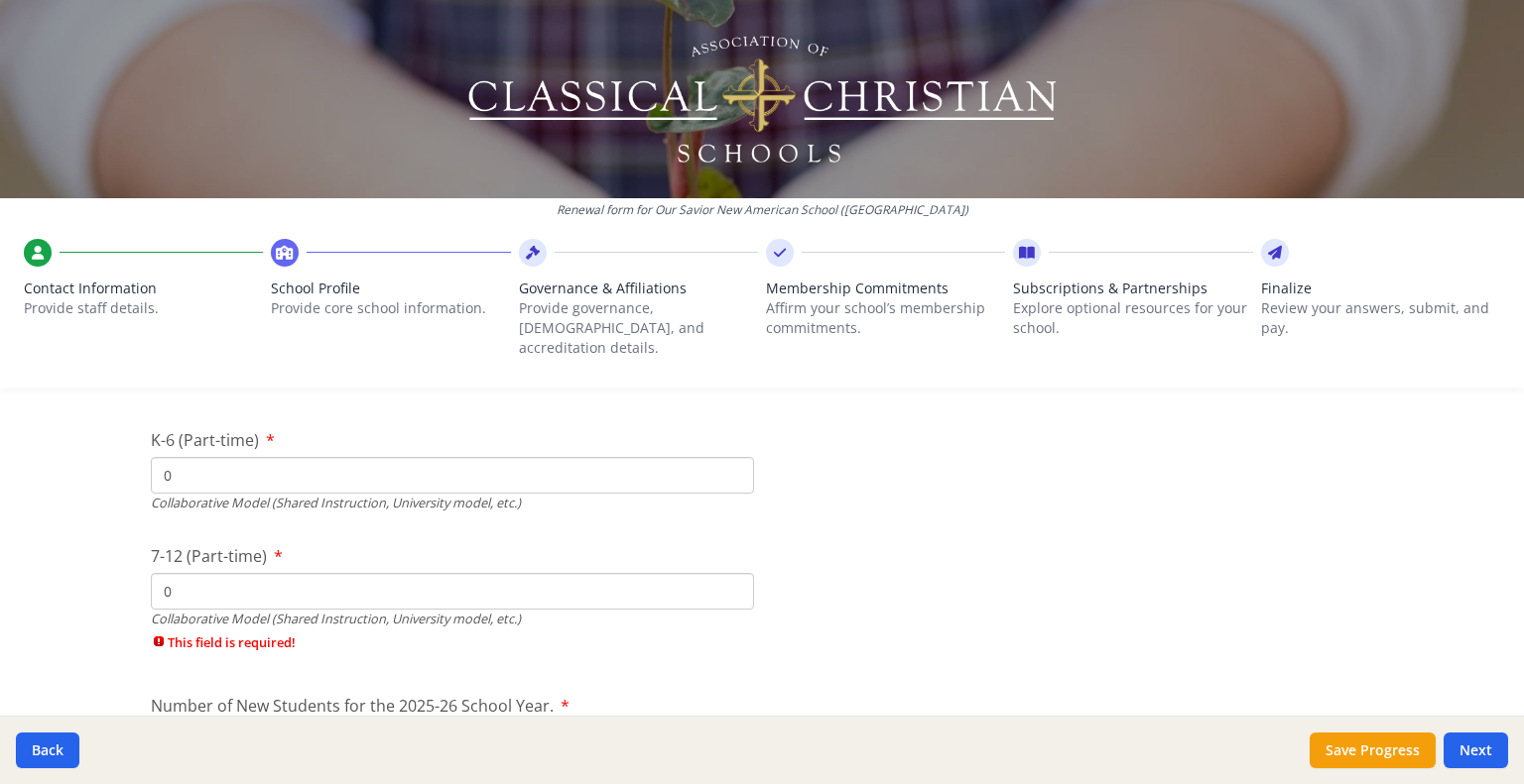
type input "0"
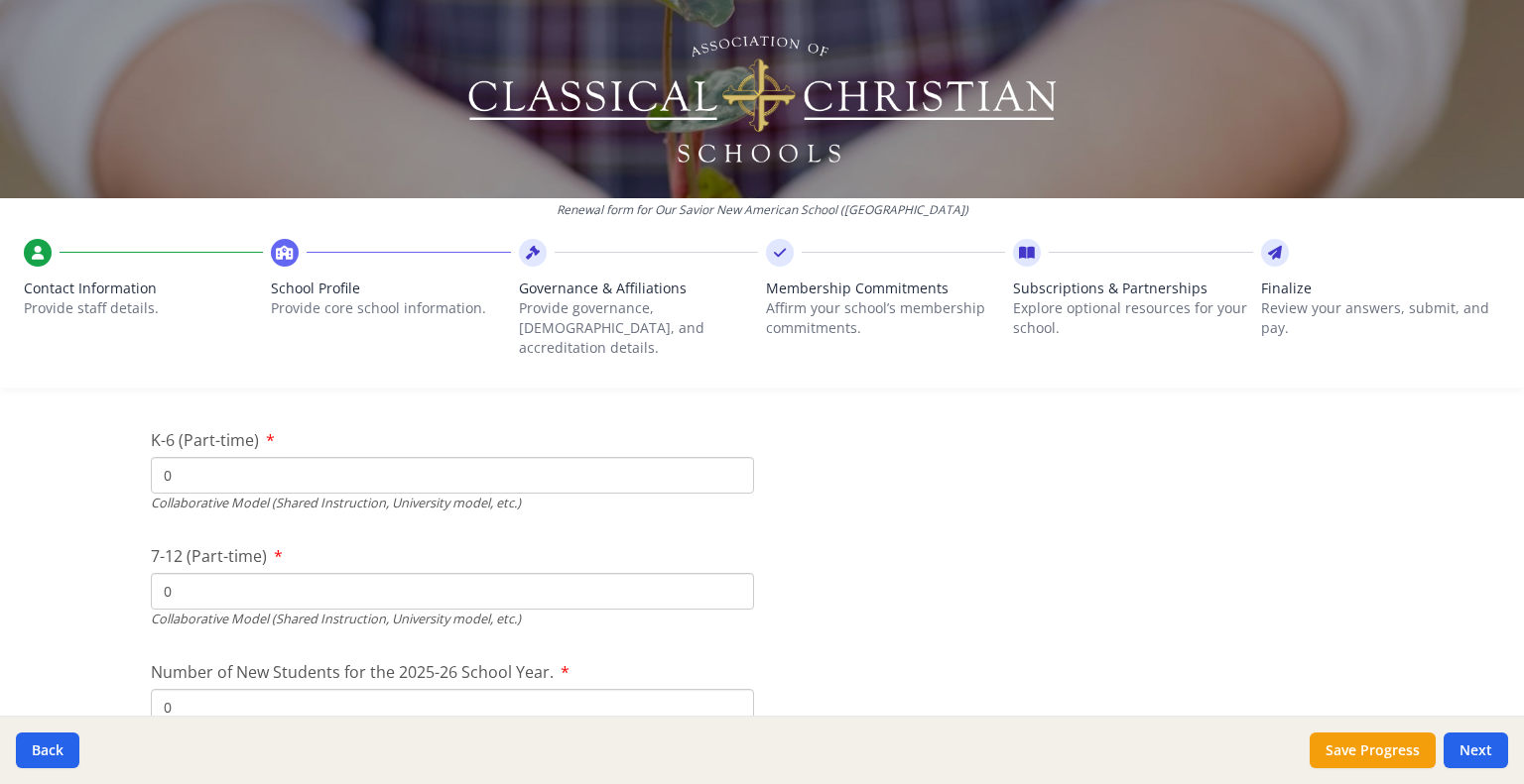
type input "0"
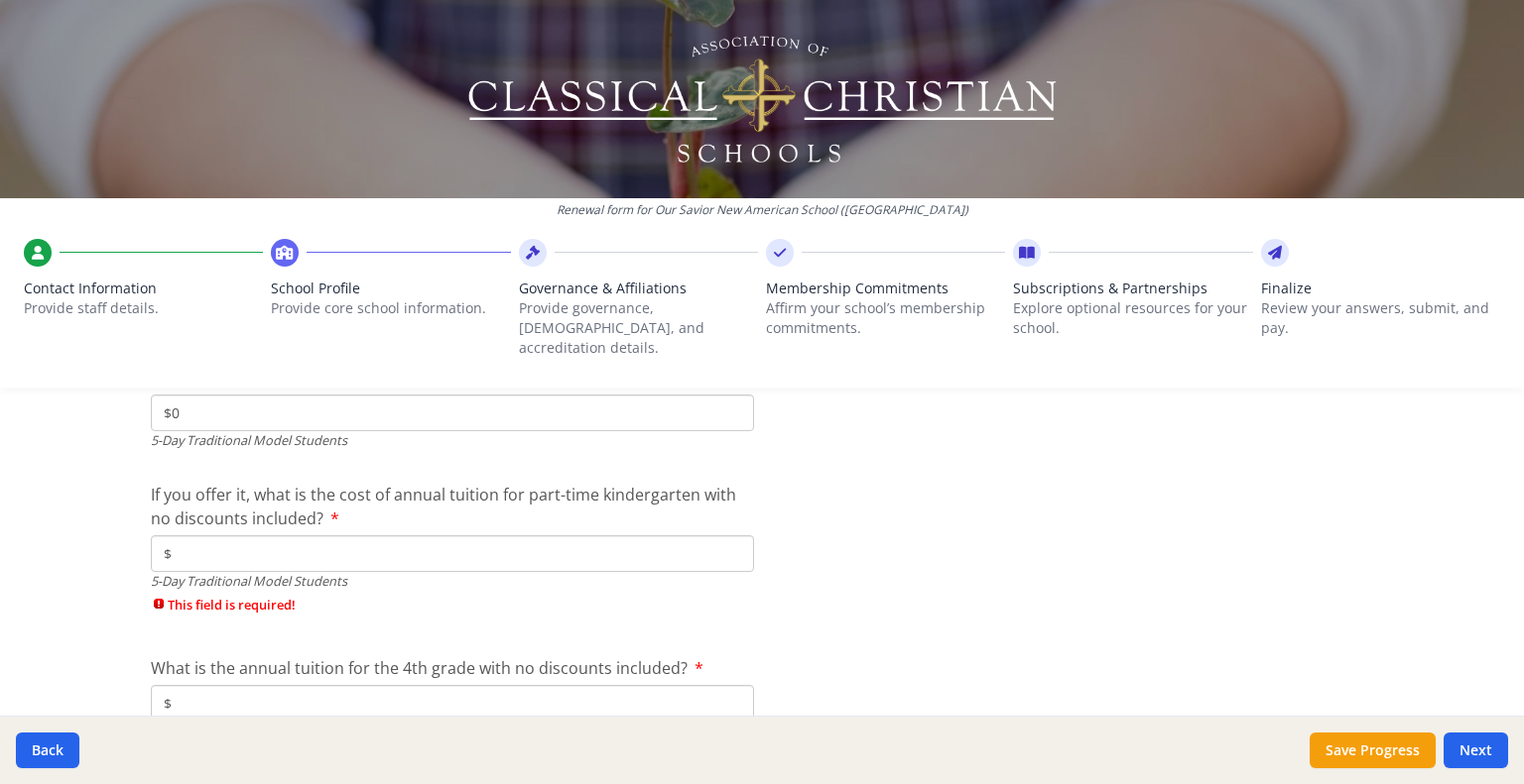
type input "$0"
click at [241, 535] on input "$" at bounding box center [453, 553] width 604 height 37
click at [197, 685] on input "$" at bounding box center [453, 703] width 604 height 37
type input "$10 000"
click at [241, 535] on input "$" at bounding box center [453, 553] width 604 height 37
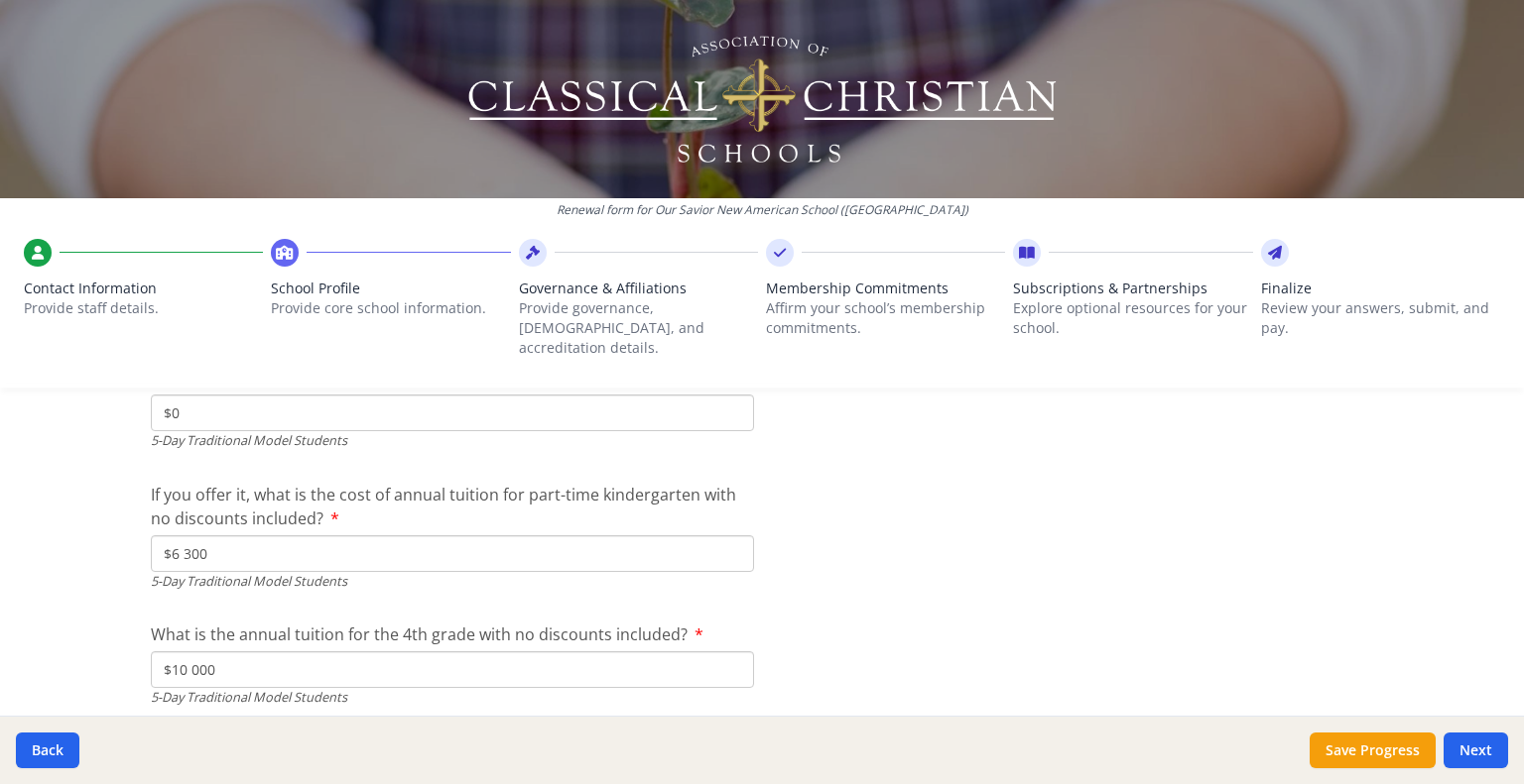
type input "$6 300"
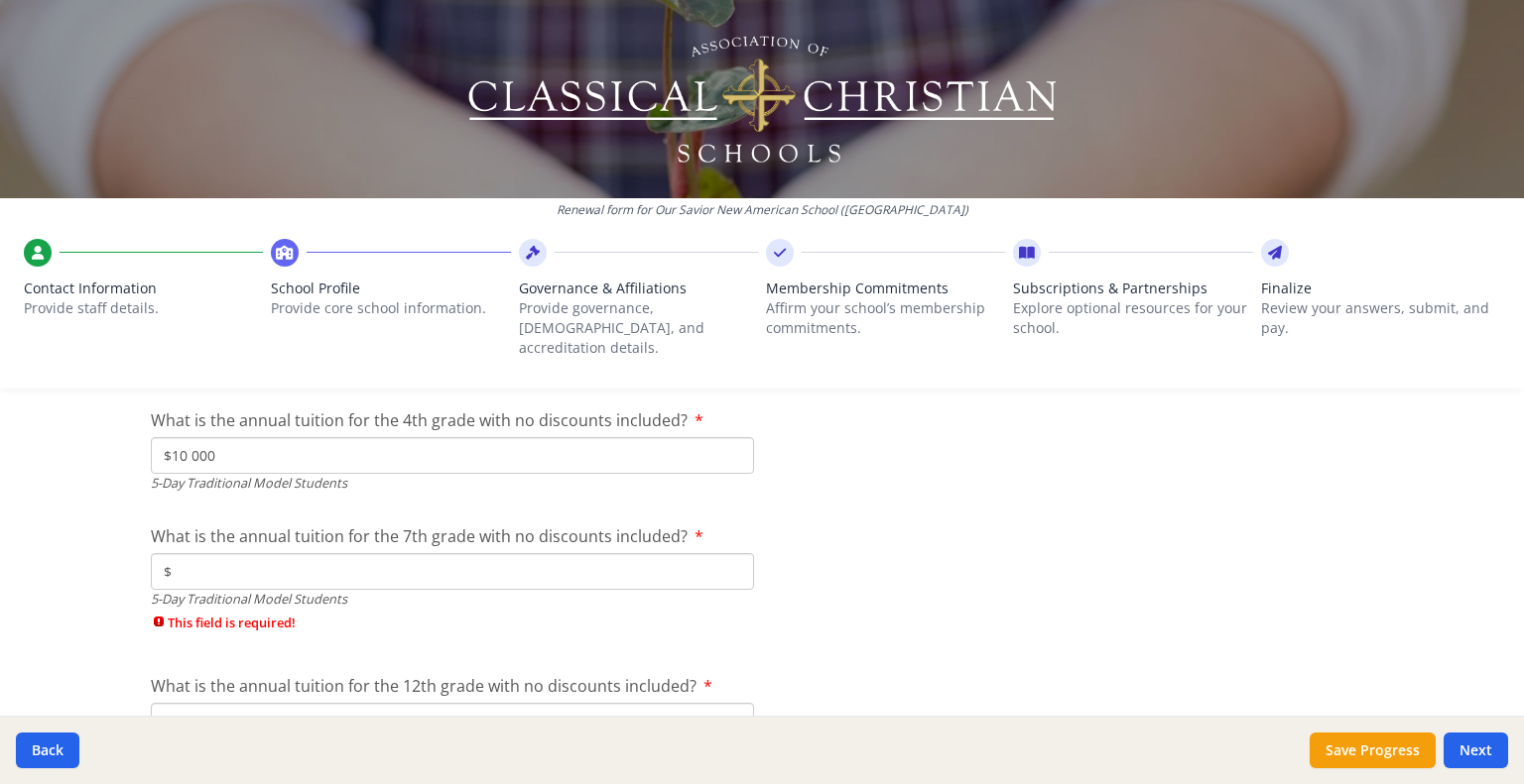
scroll to position [5488, 0]
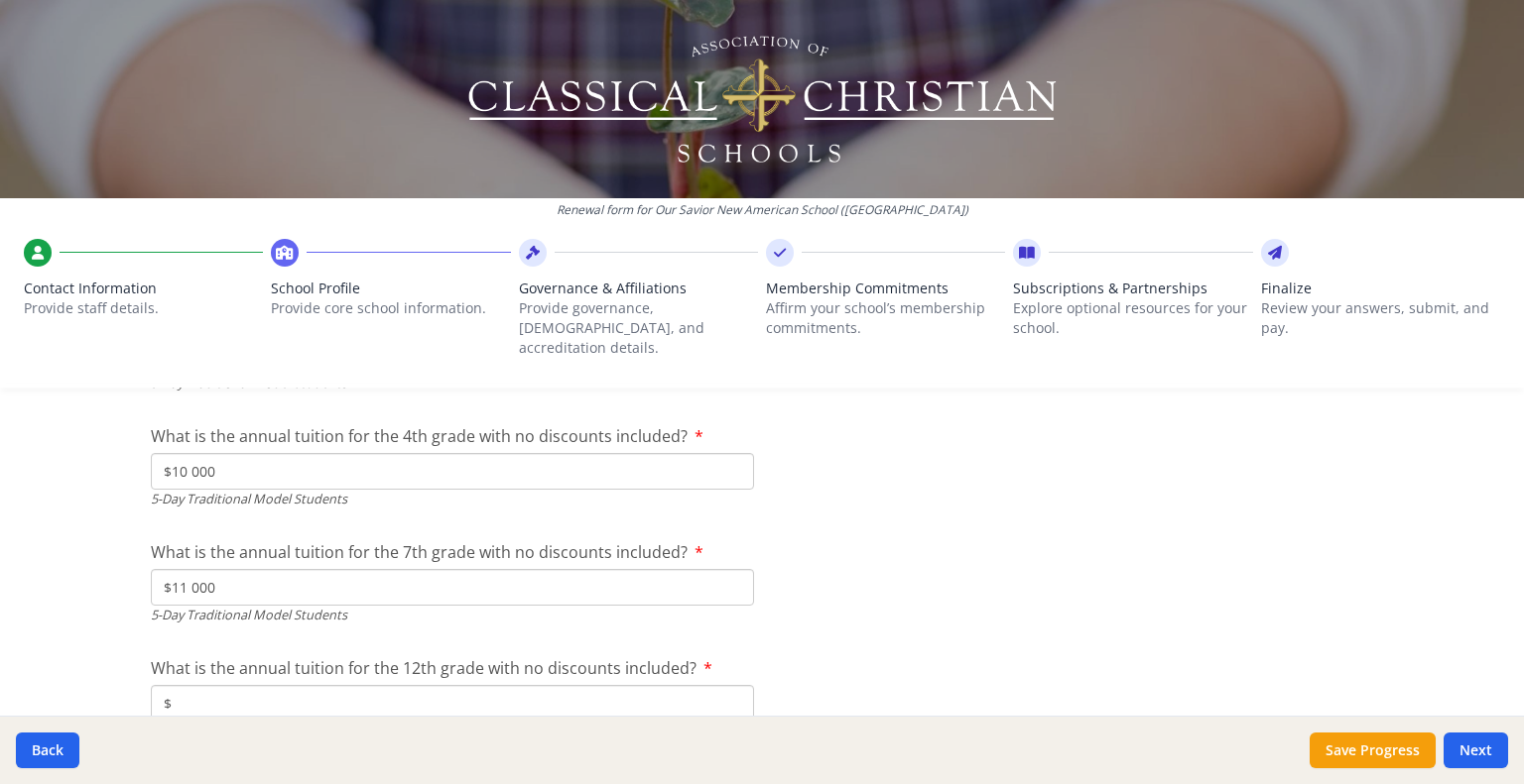
type input "$11 000"
click at [683, 685] on input "$" at bounding box center [453, 703] width 604 height 37
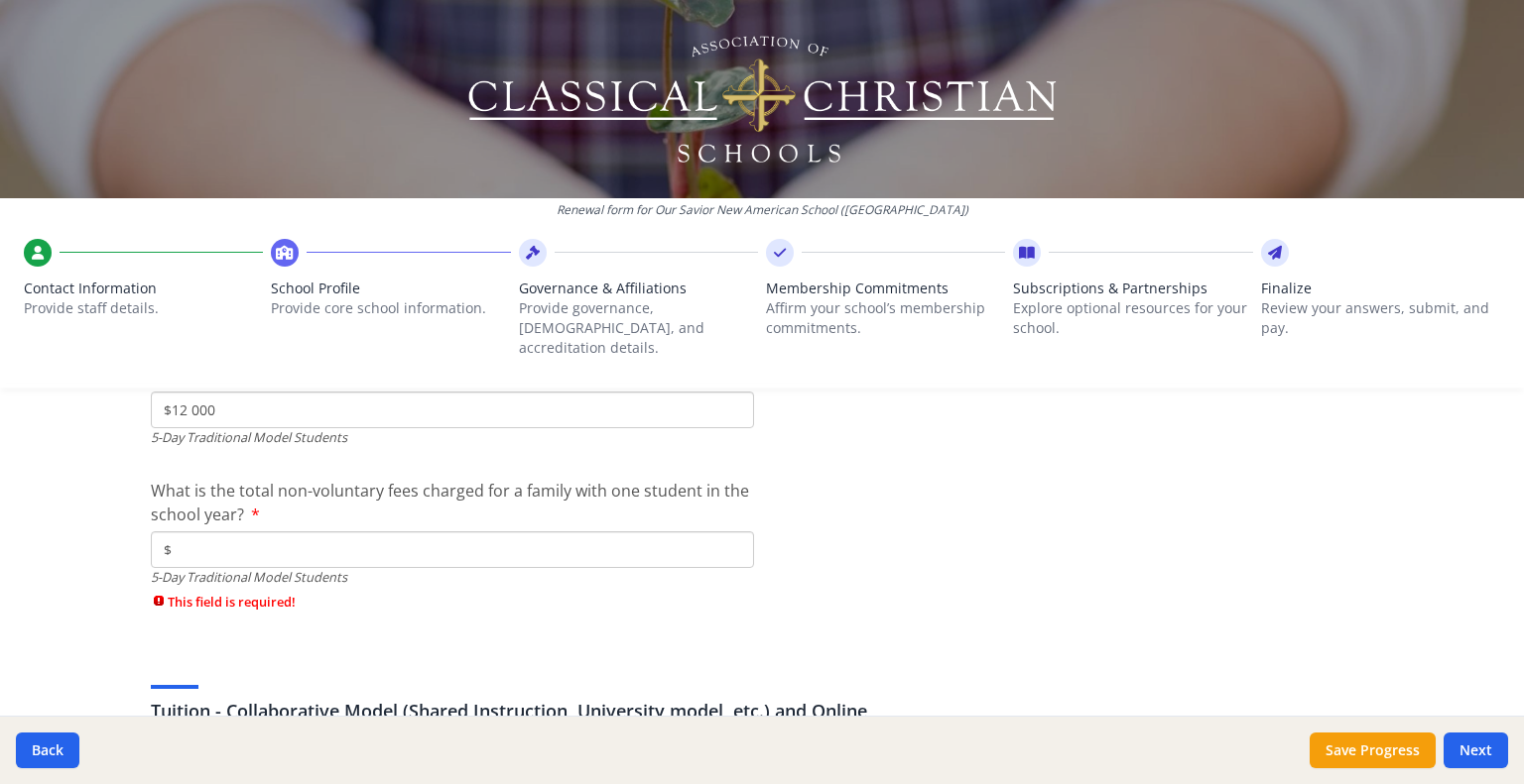
scroll to position [5782, 0]
type input "$12 000"
drag, startPoint x: 1076, startPoint y: 574, endPoint x: 540, endPoint y: 638, distance: 539.8
click at [196, 531] on input "$" at bounding box center [453, 549] width 604 height 37
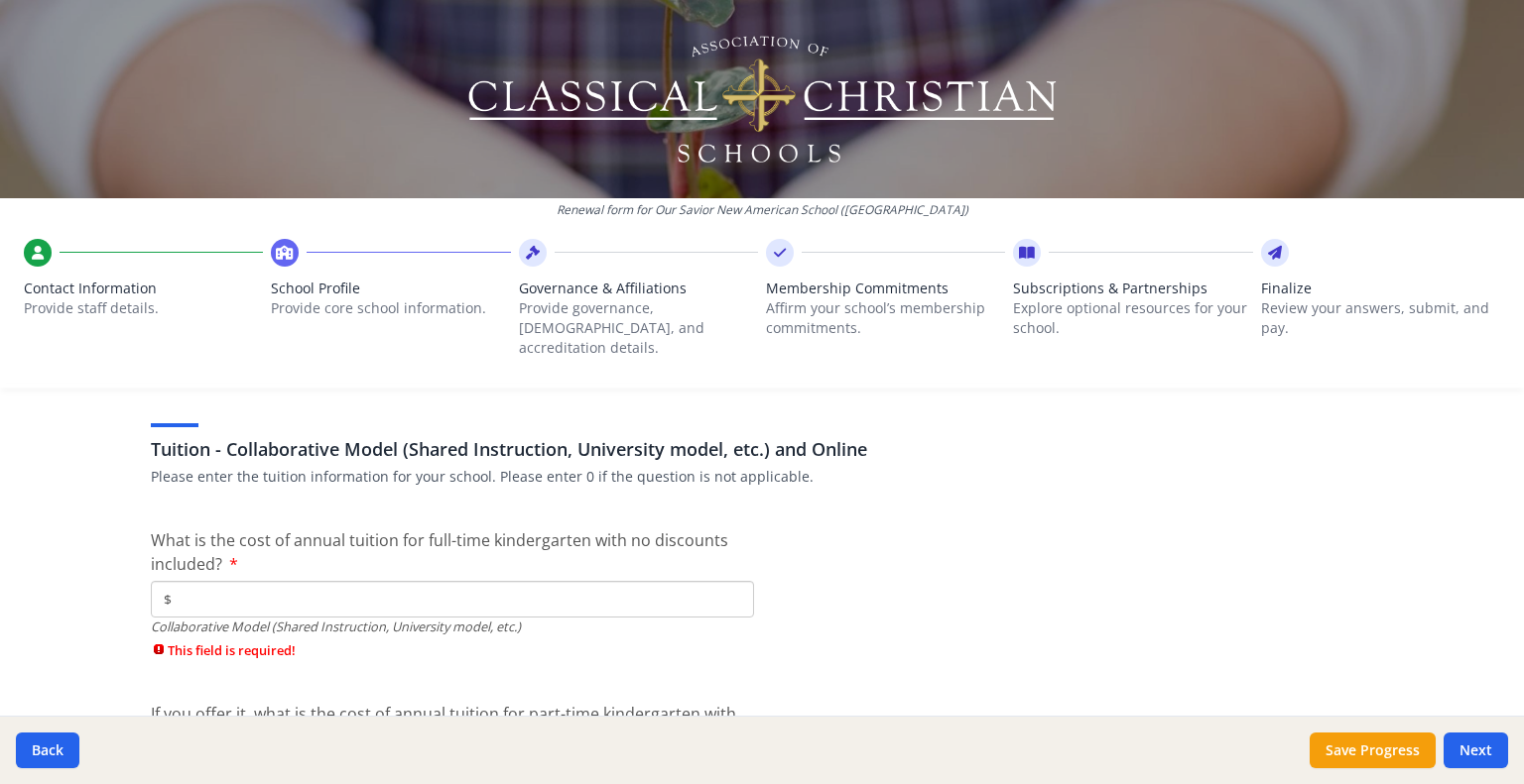
scroll to position [6042, 0]
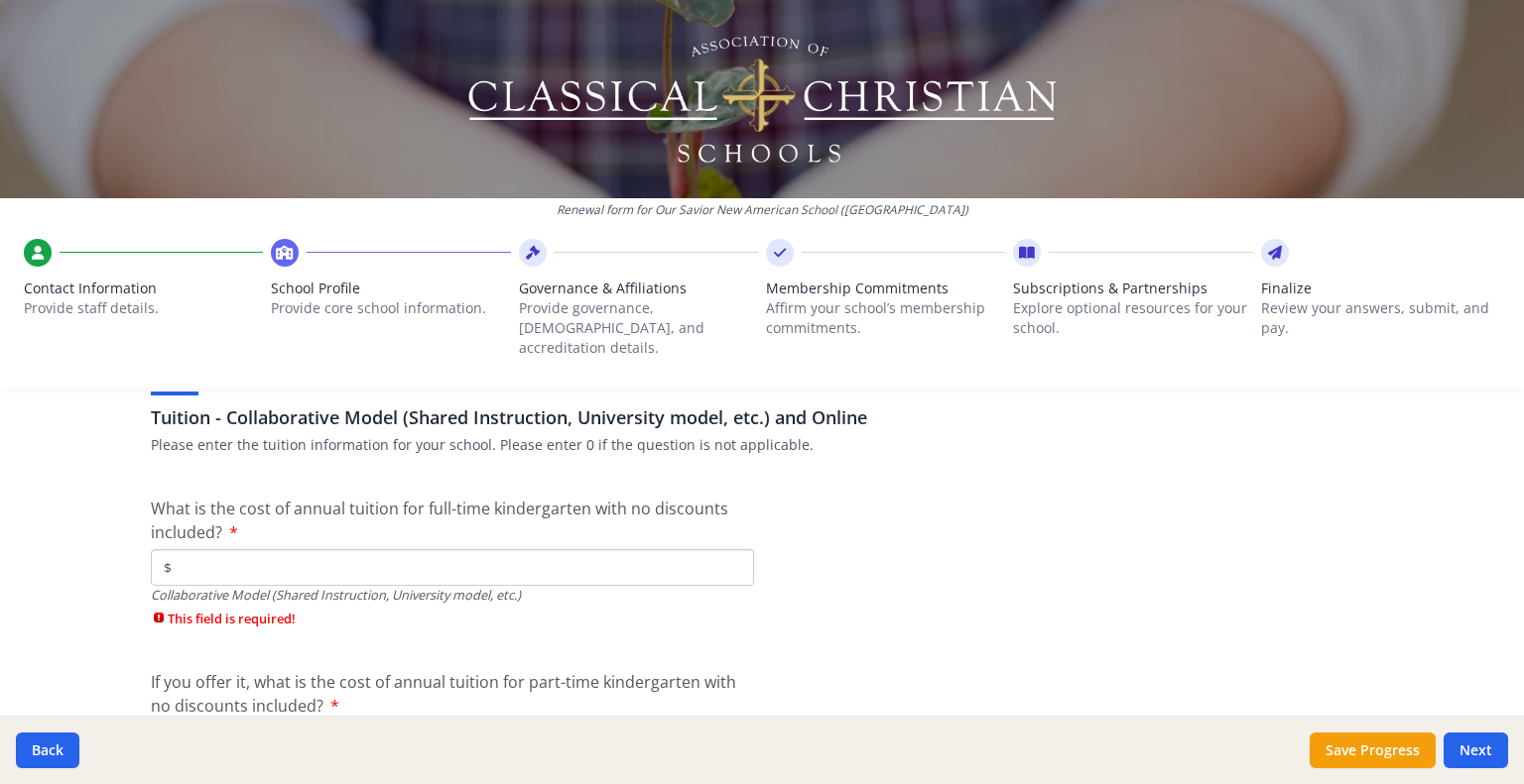
type input "$200"
click at [393, 552] on input "$" at bounding box center [453, 567] width 604 height 37
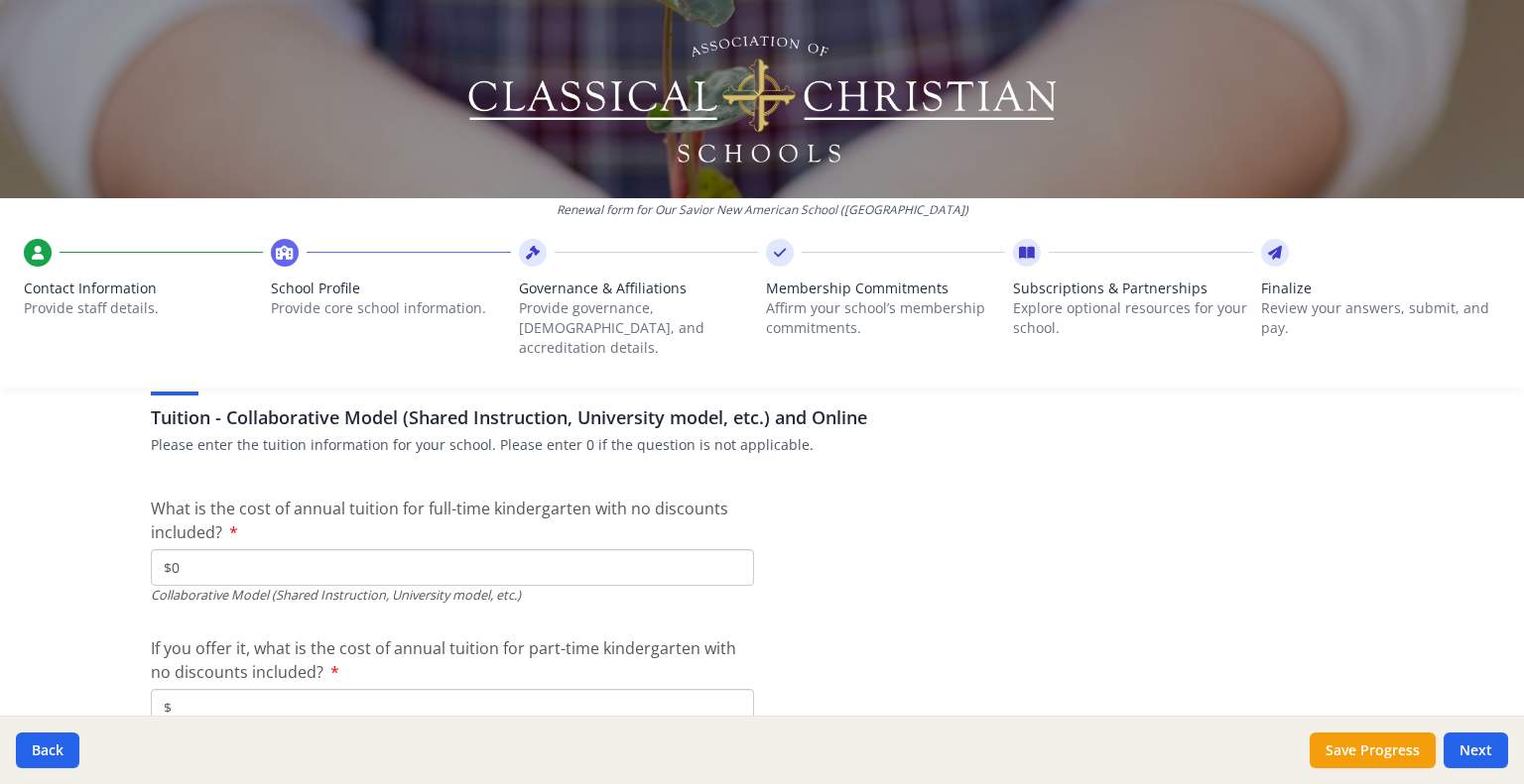
type input "$0"
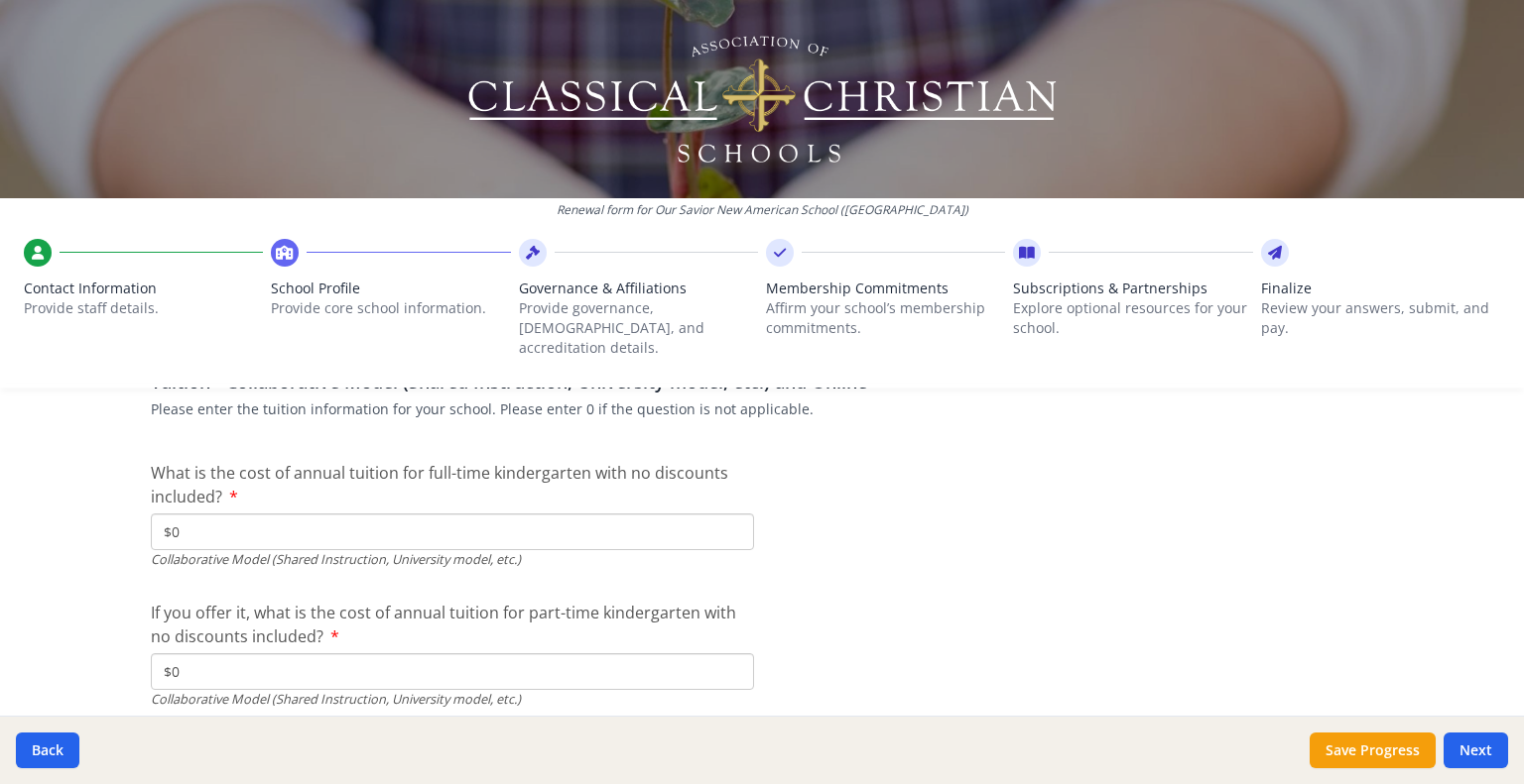
type input "$0"
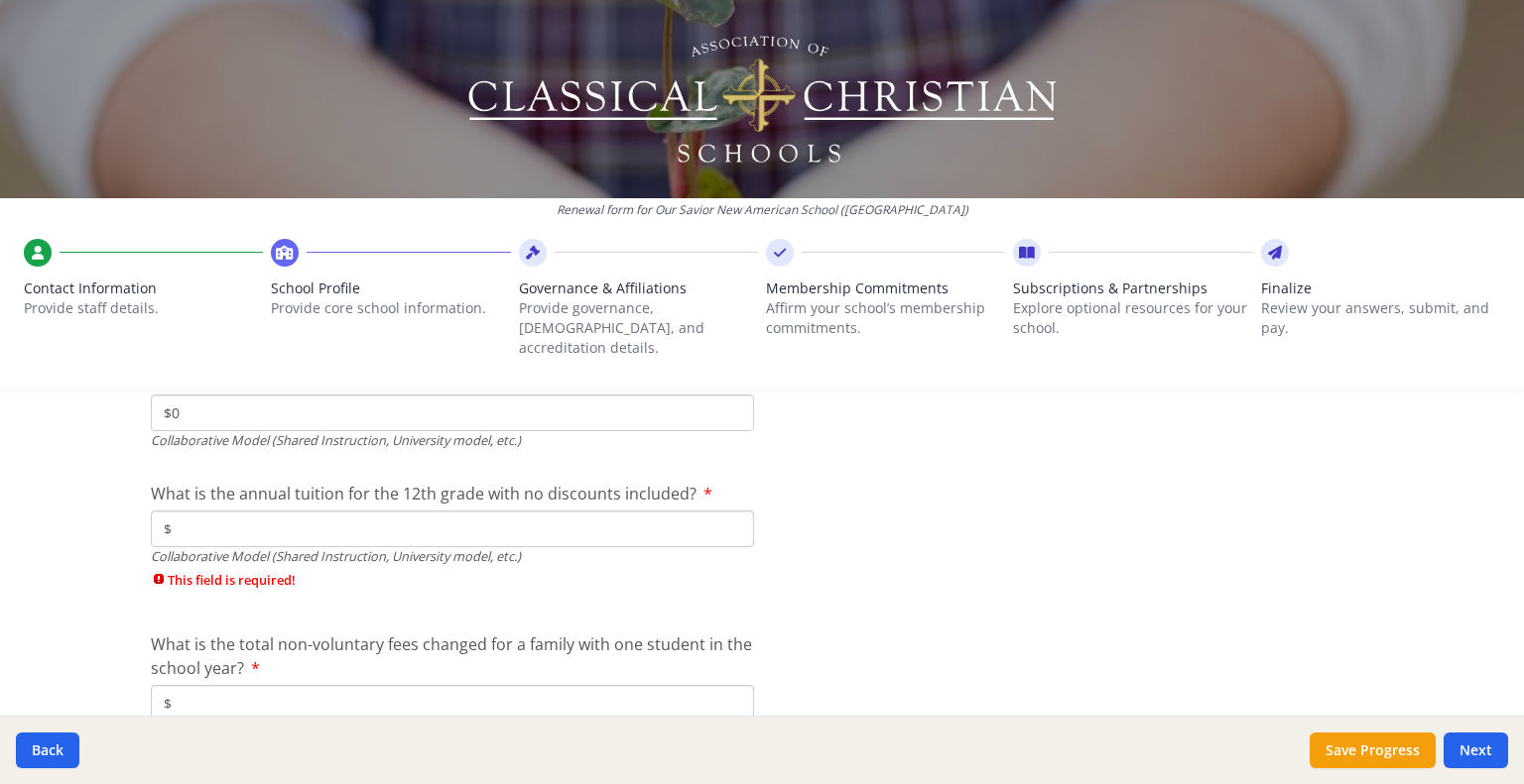
type input "$0"
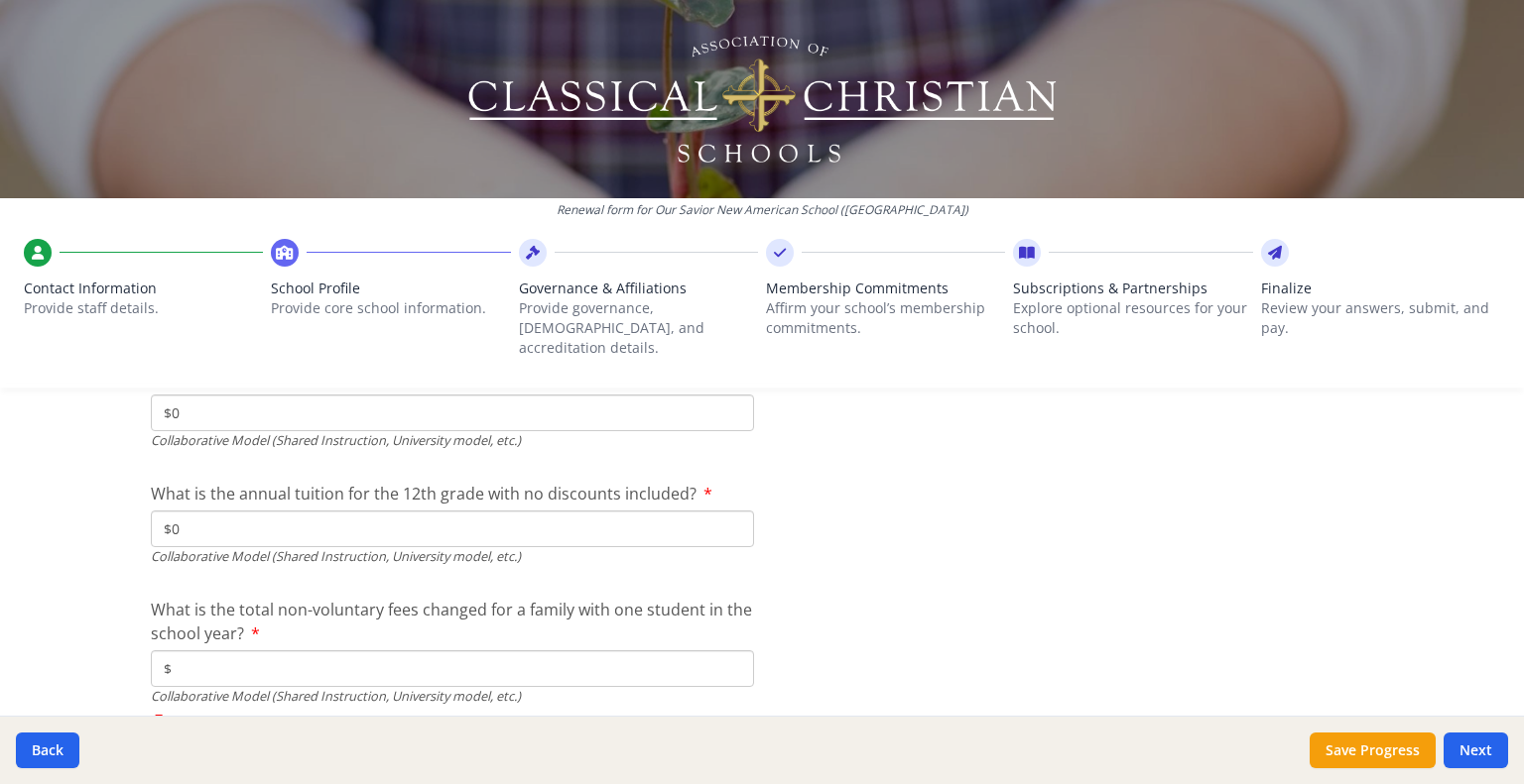
type input "$0"
click at [1491, 749] on button "Next" at bounding box center [1476, 751] width 65 height 36
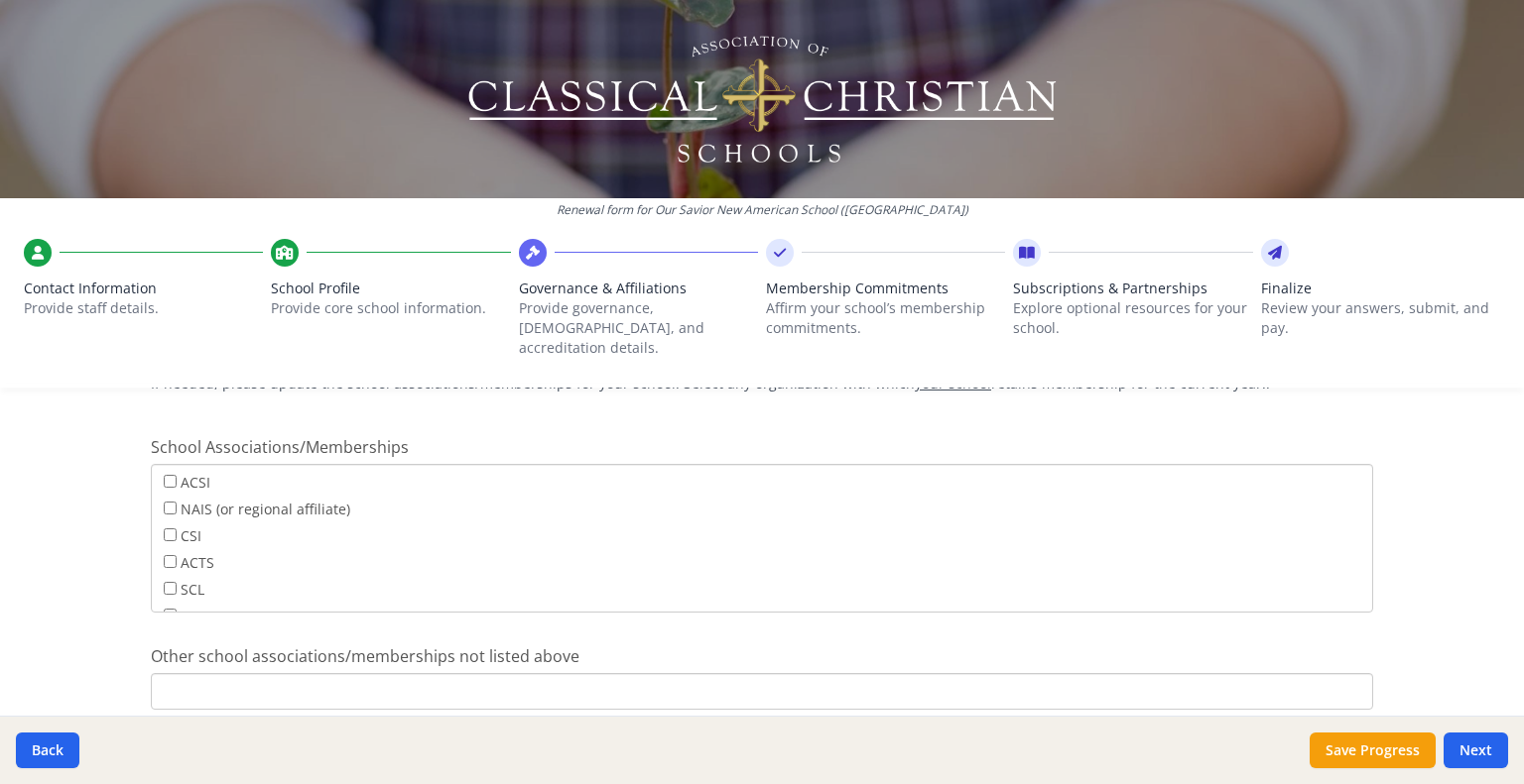
scroll to position [1503, 0]
click at [164, 473] on input "ACSI" at bounding box center [170, 479] width 13 height 13
click at [1475, 743] on button "Next" at bounding box center [1476, 751] width 65 height 36
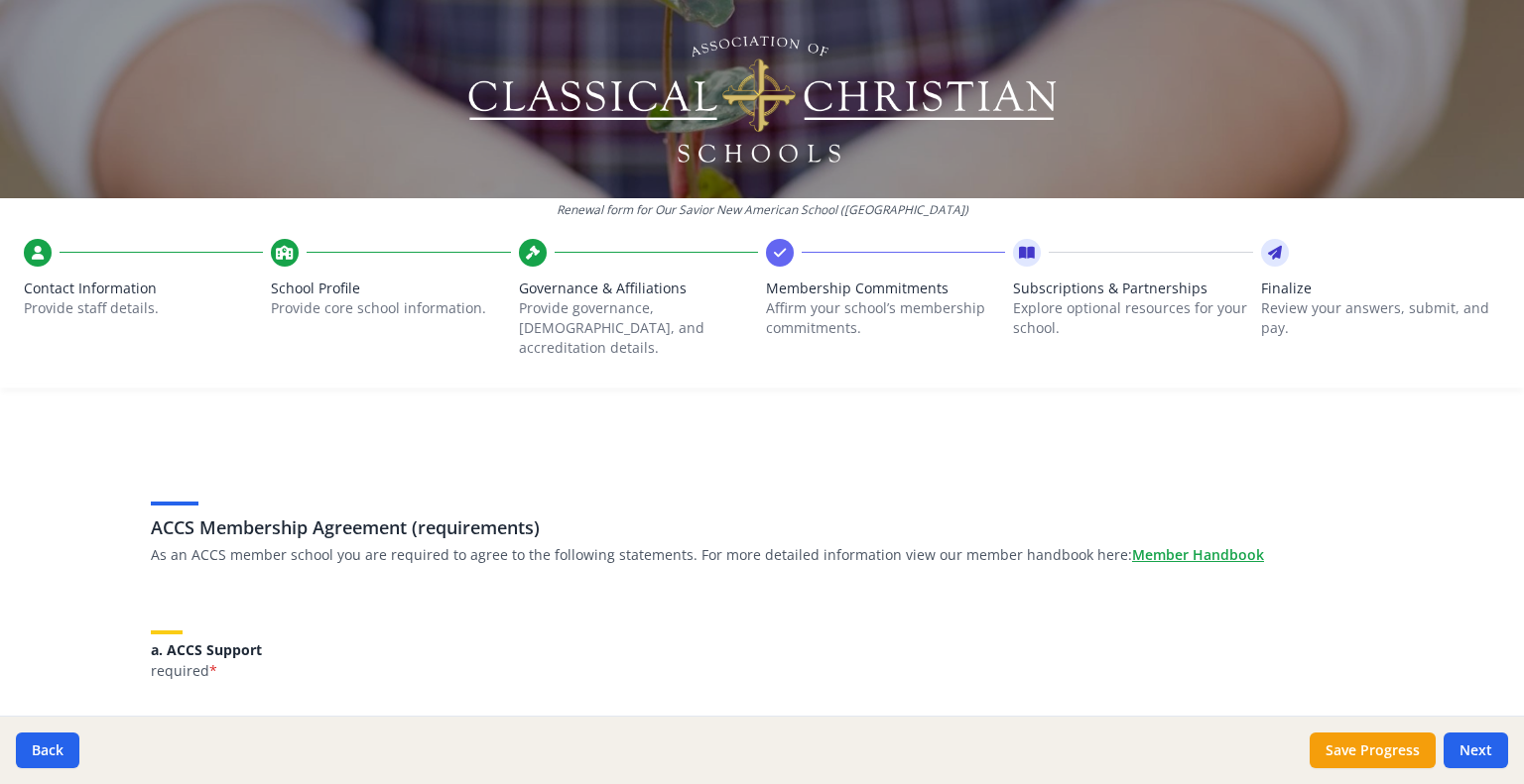
scroll to position [0, 0]
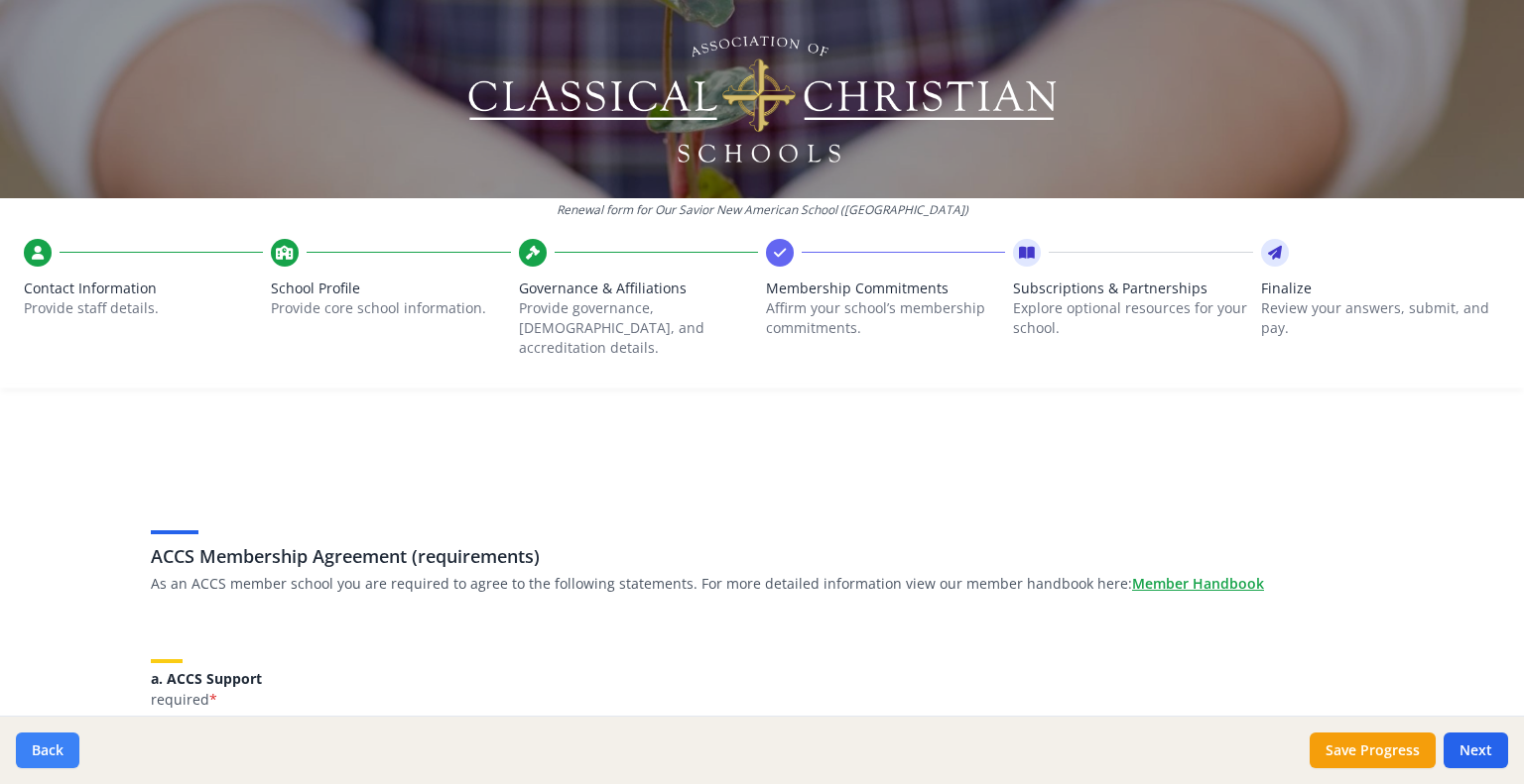
click at [46, 753] on button "Back" at bounding box center [48, 751] width 64 height 36
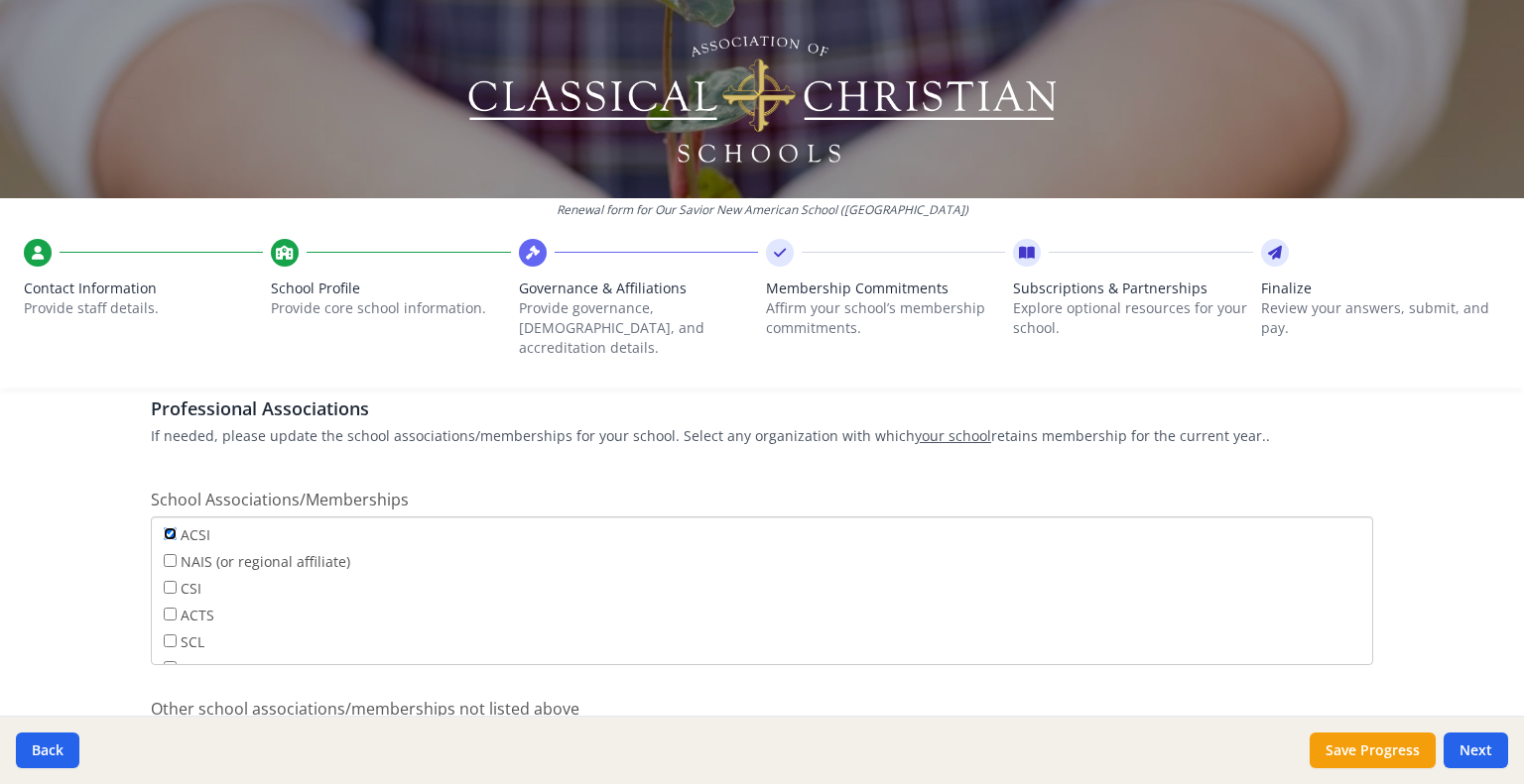
click at [164, 527] on input "ACSI" at bounding box center [170, 533] width 13 height 13
checkbox input "false"
click at [1469, 749] on button "Next" at bounding box center [1476, 751] width 65 height 36
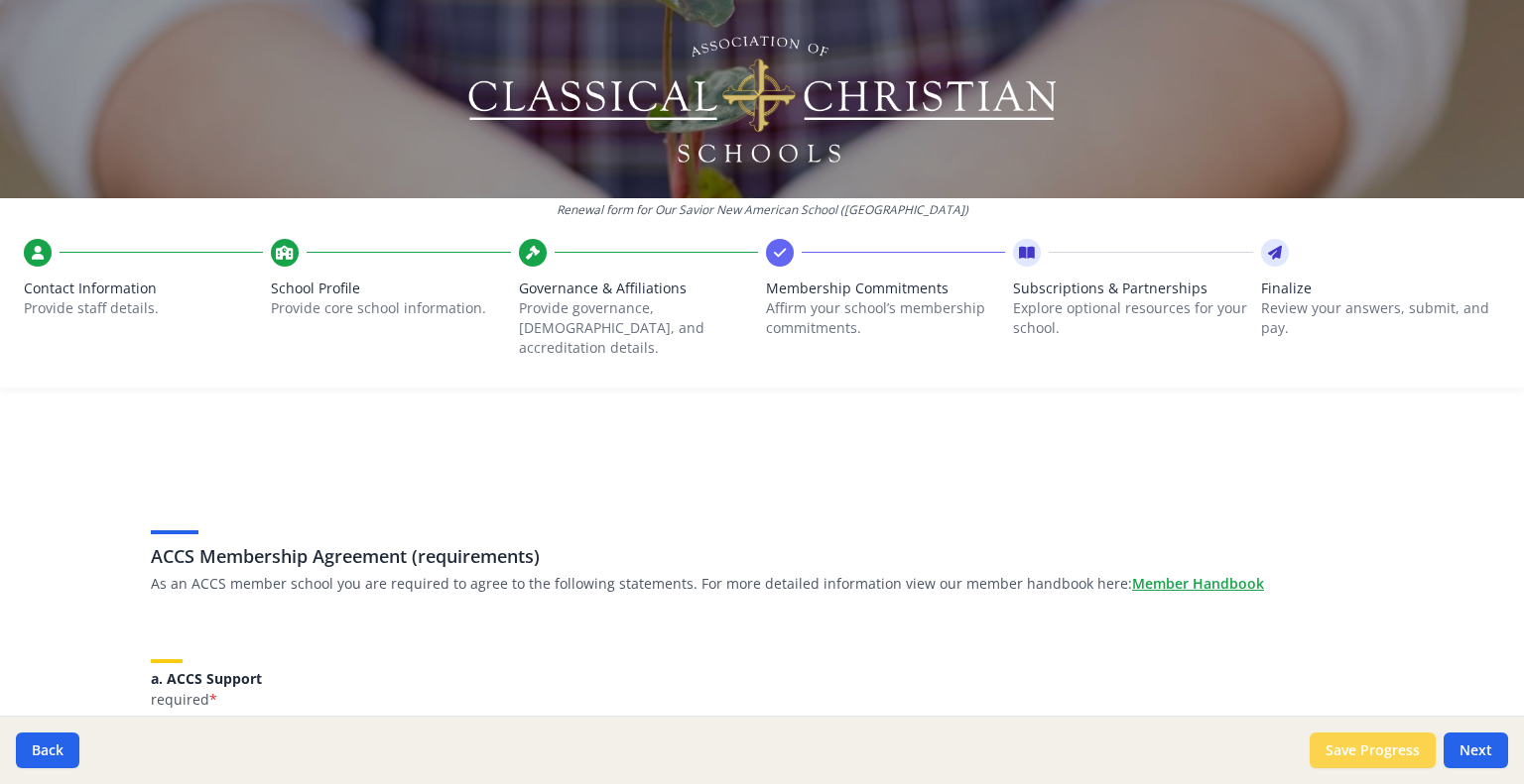
click at [1363, 745] on button "Save Progress" at bounding box center [1373, 751] width 126 height 36
